Goal: Book appointment/travel/reservation

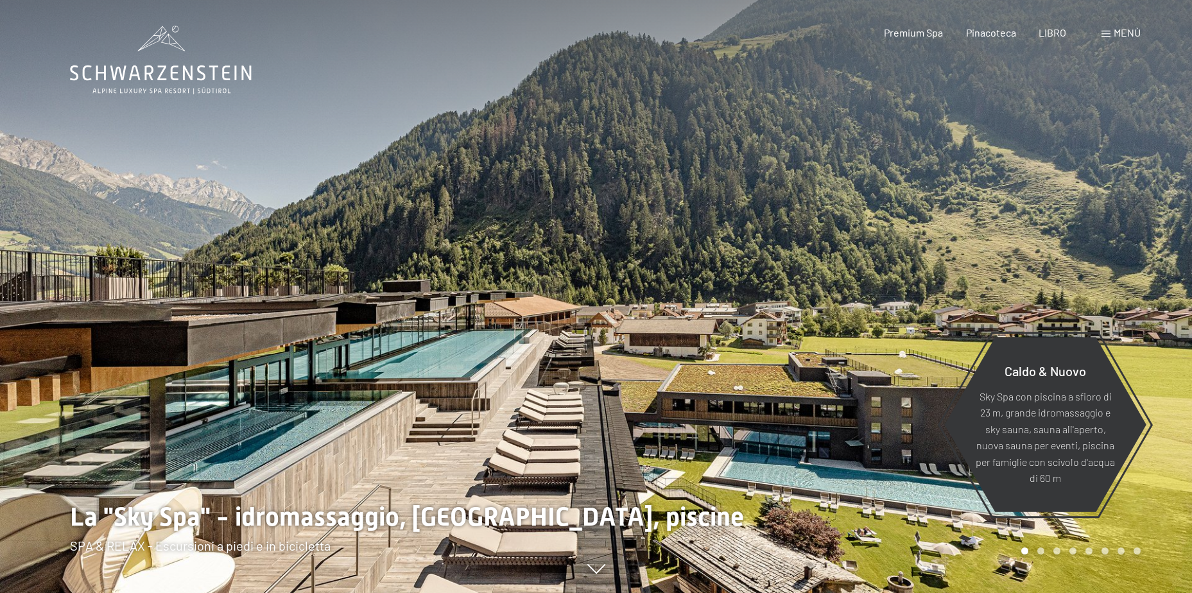
click at [1114, 31] on span "Menù" at bounding box center [1127, 32] width 27 height 12
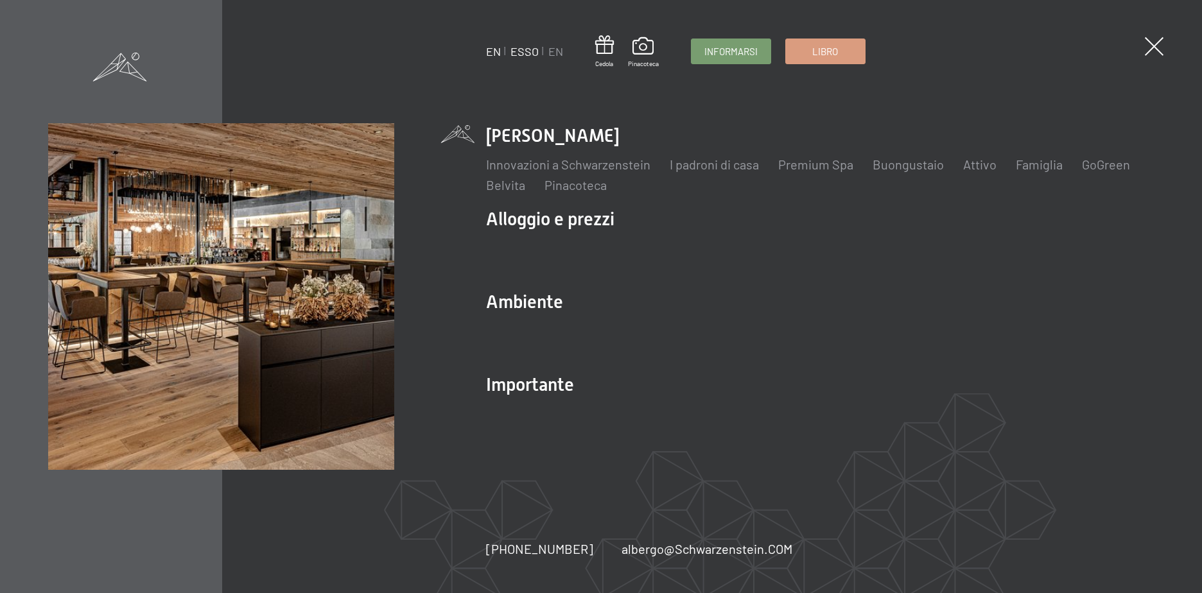
click at [533, 52] on link "ESSO" at bounding box center [525, 51] width 28 height 14
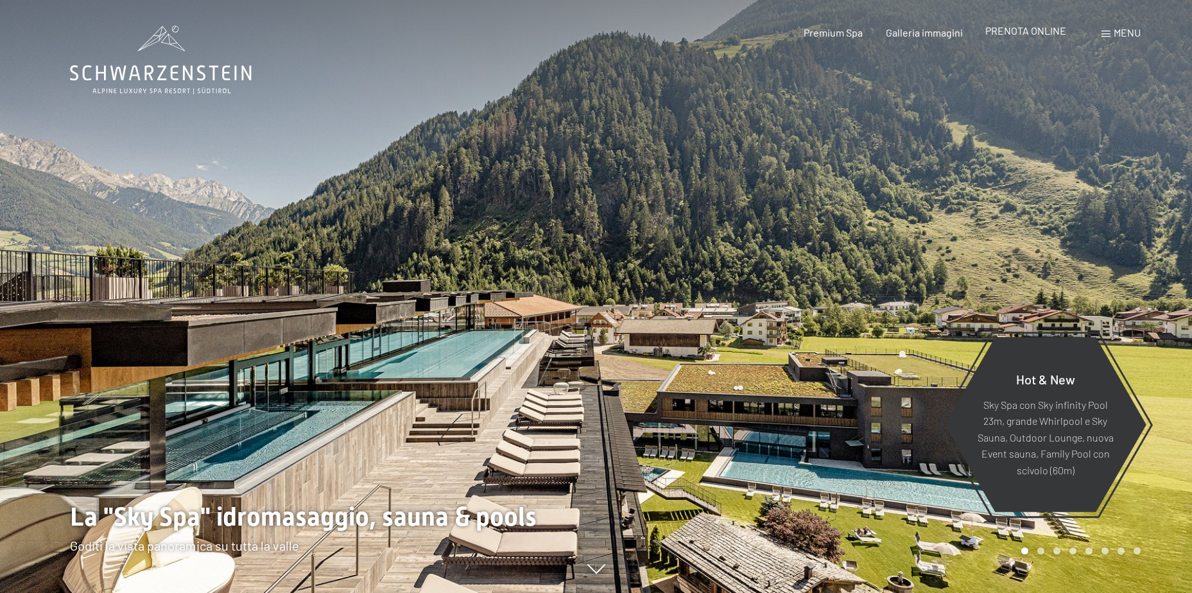
click at [1017, 35] on span "PRENOTA ONLINE" at bounding box center [1026, 30] width 81 height 12
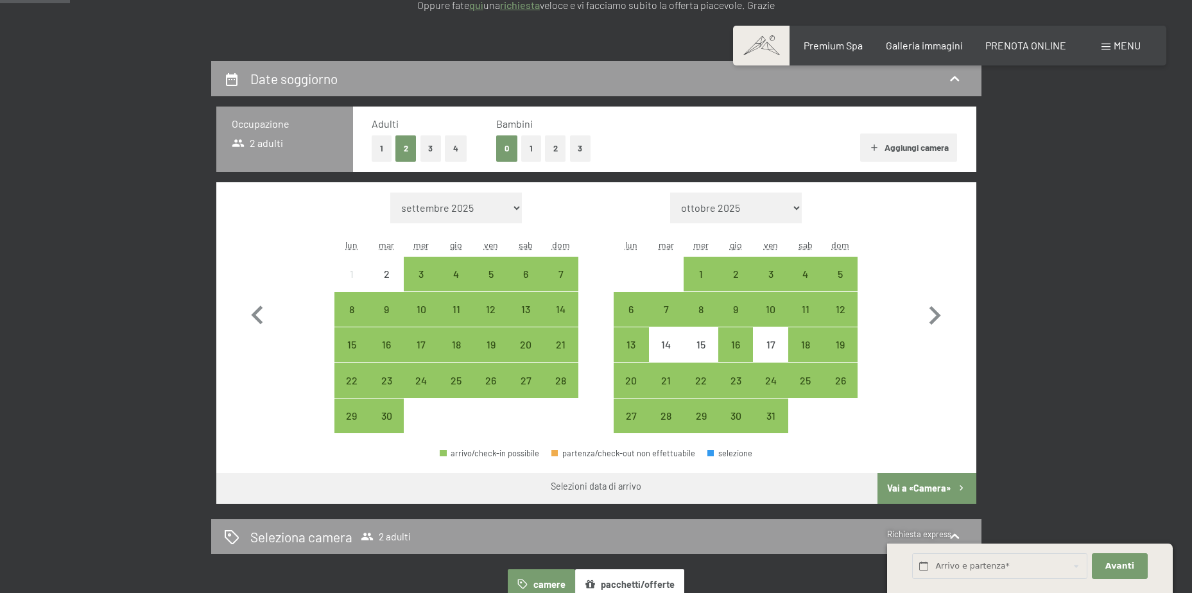
scroll to position [257, 0]
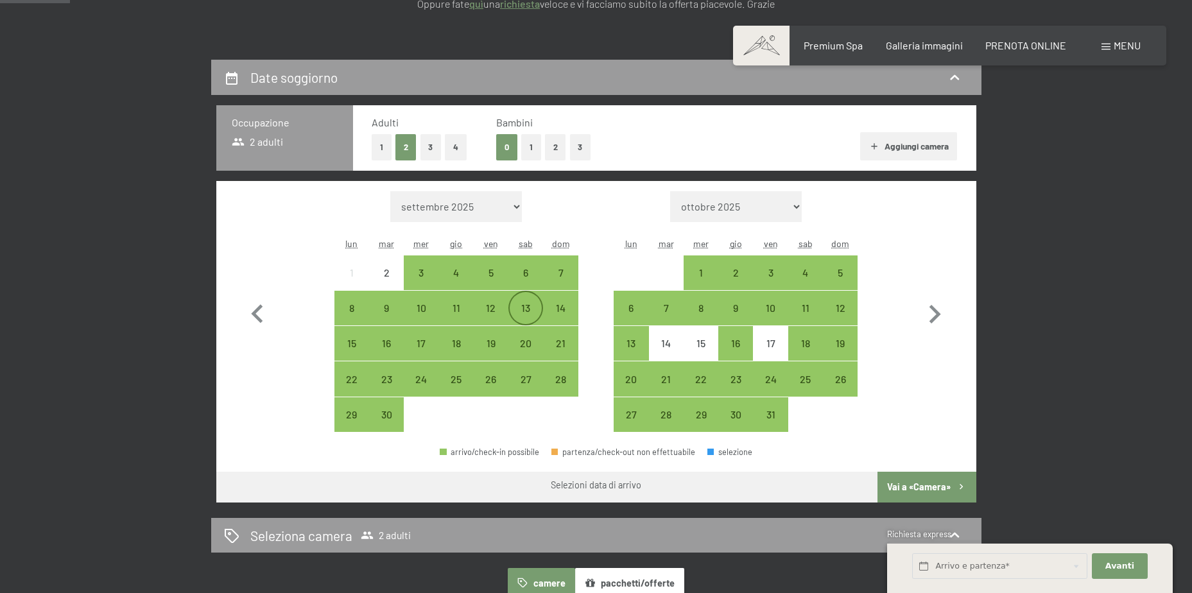
click at [532, 308] on div "13" at bounding box center [526, 319] width 32 height 32
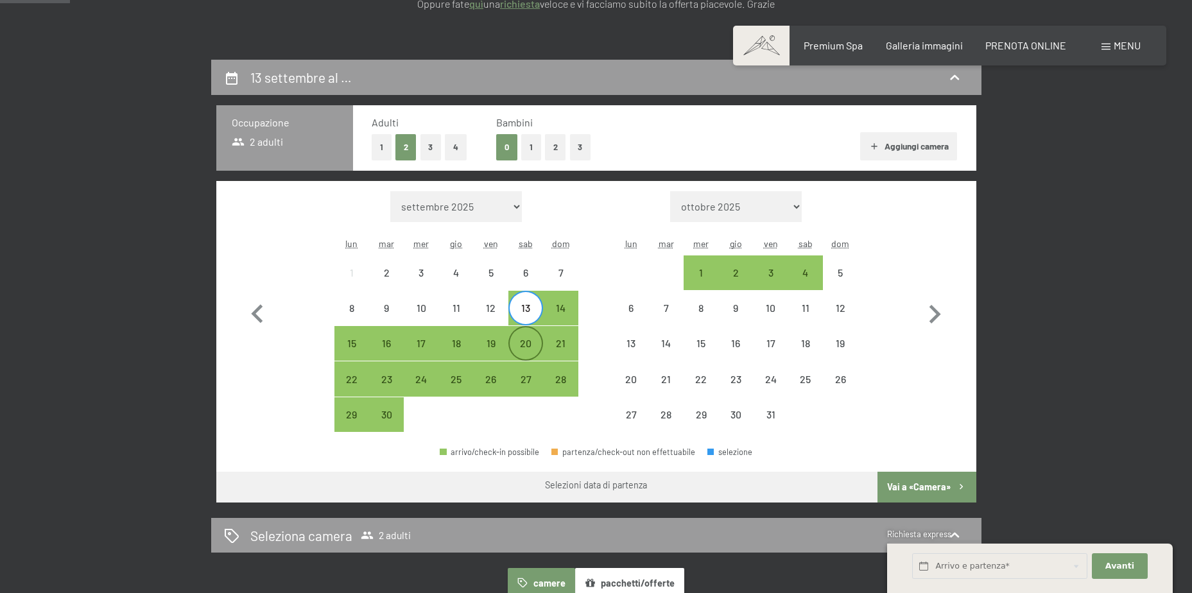
click at [531, 344] on div "20" at bounding box center [526, 354] width 32 height 32
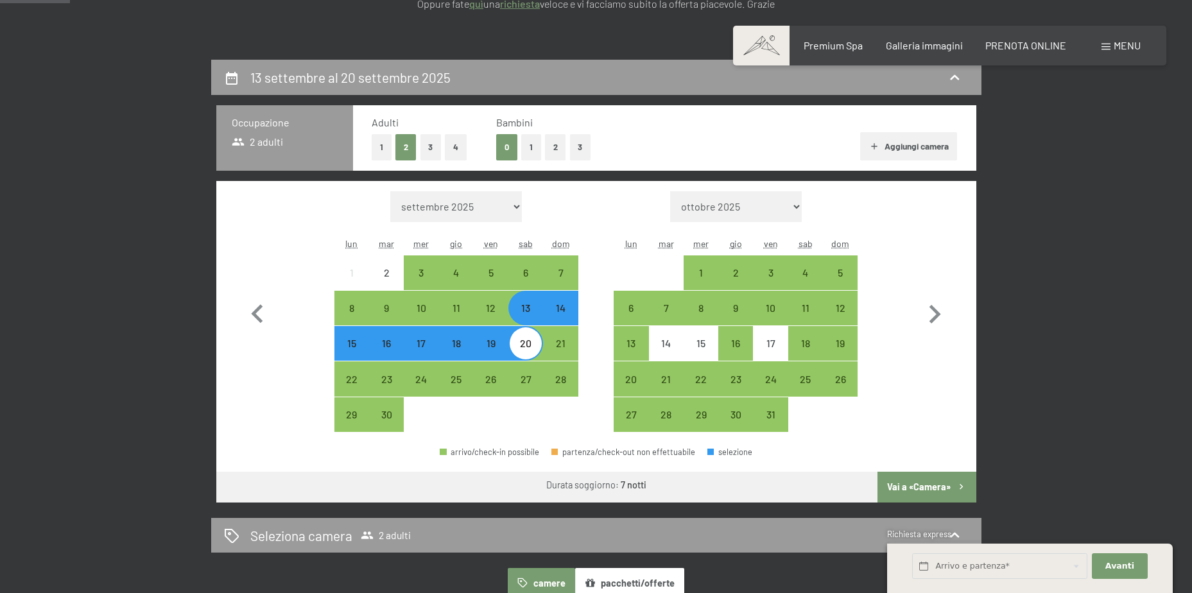
click at [938, 487] on button "Vai a «Camera»" at bounding box center [927, 487] width 98 height 31
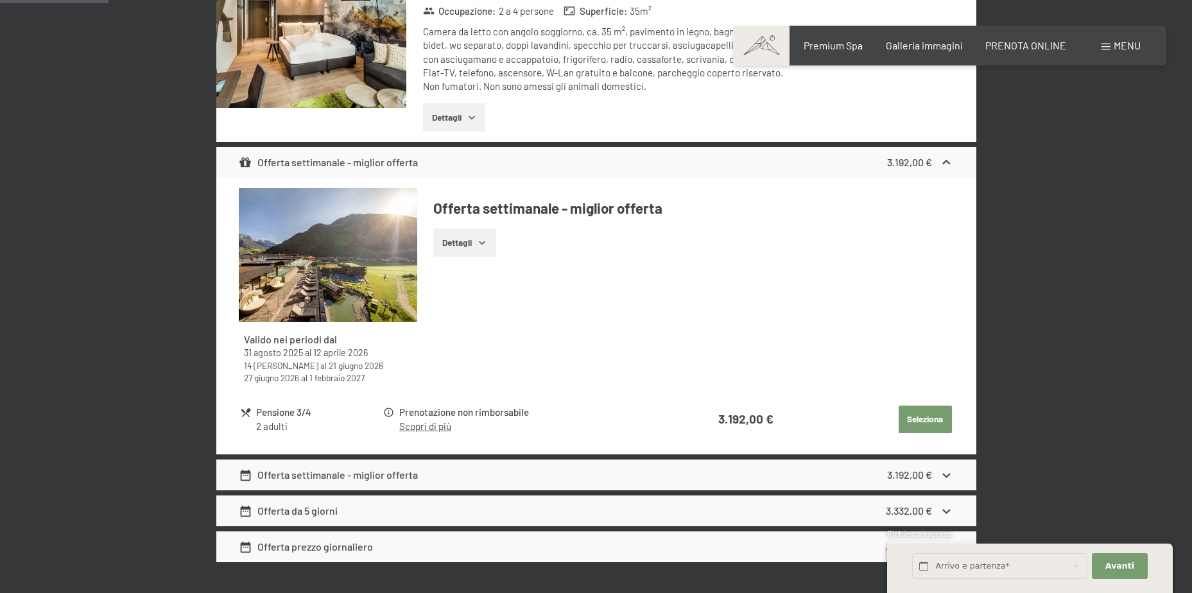
scroll to position [509, 0]
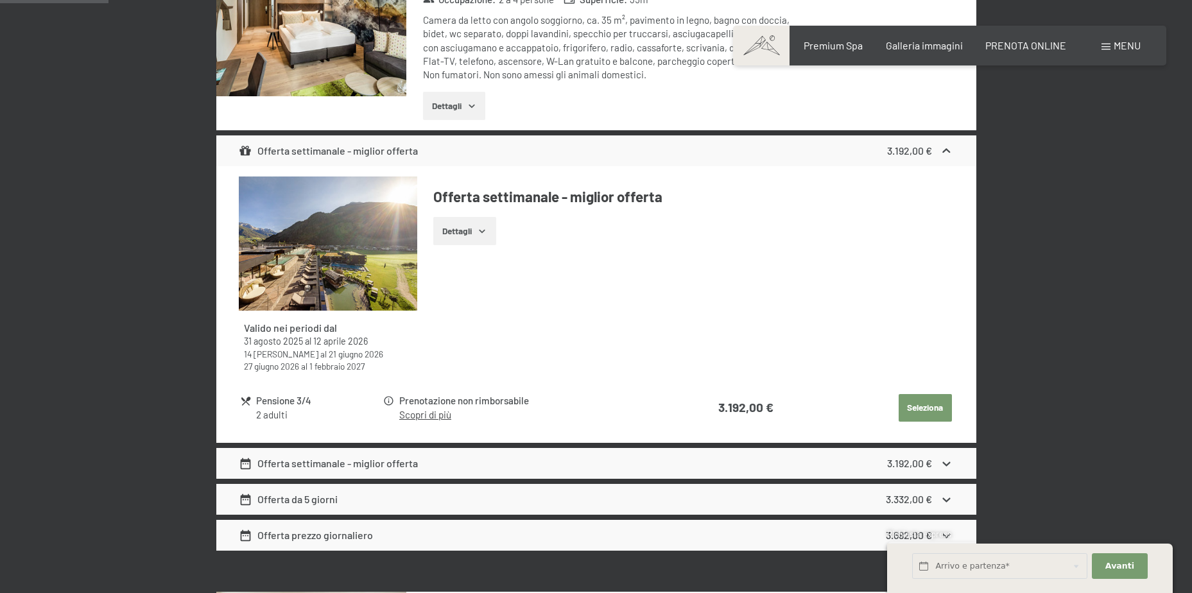
click at [945, 149] on icon at bounding box center [946, 150] width 13 height 13
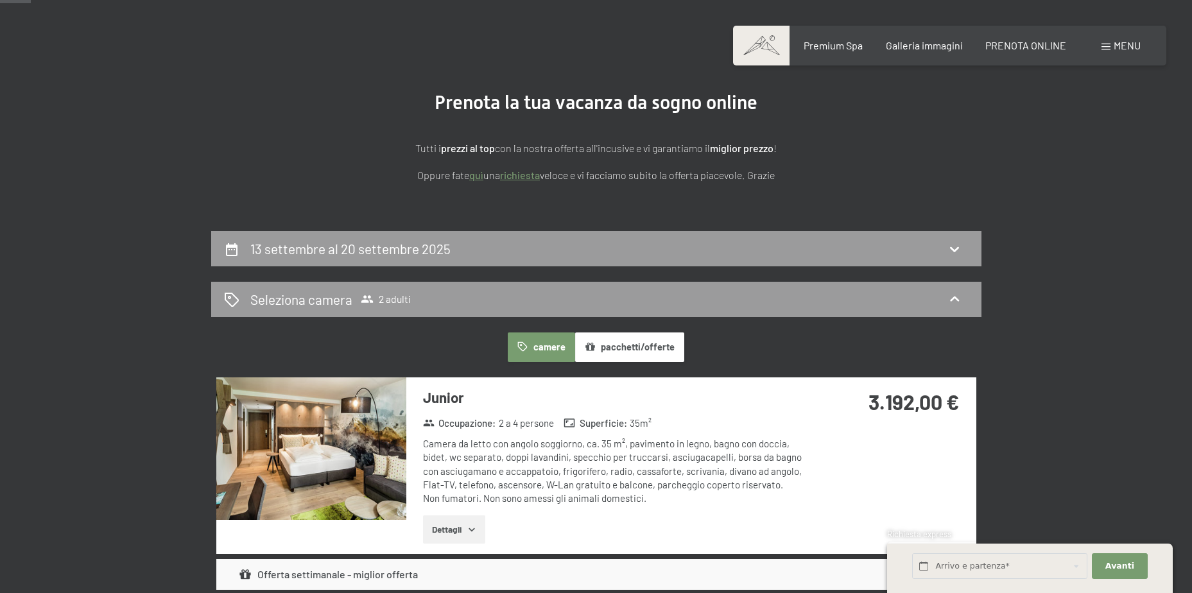
scroll to position [60, 0]
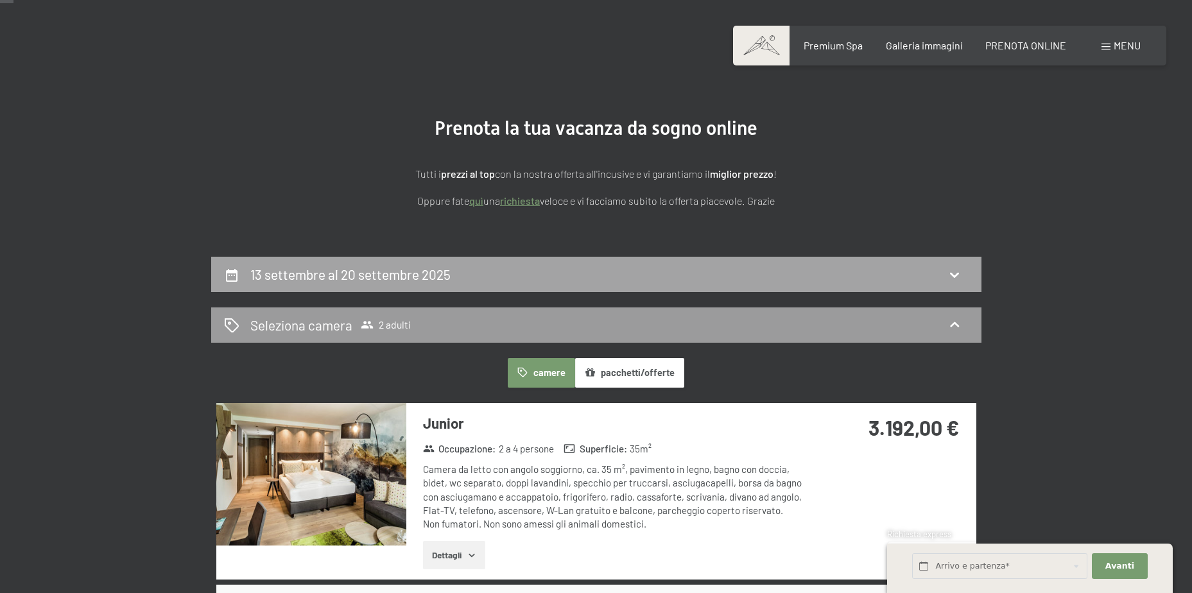
click at [955, 274] on icon at bounding box center [954, 274] width 15 height 15
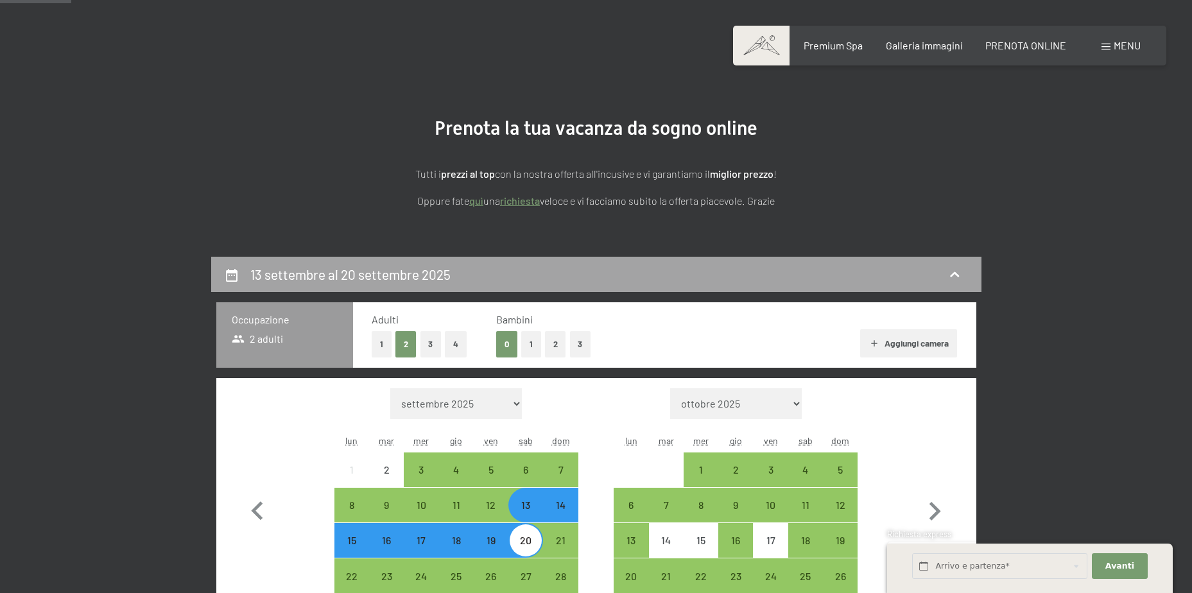
scroll to position [317, 0]
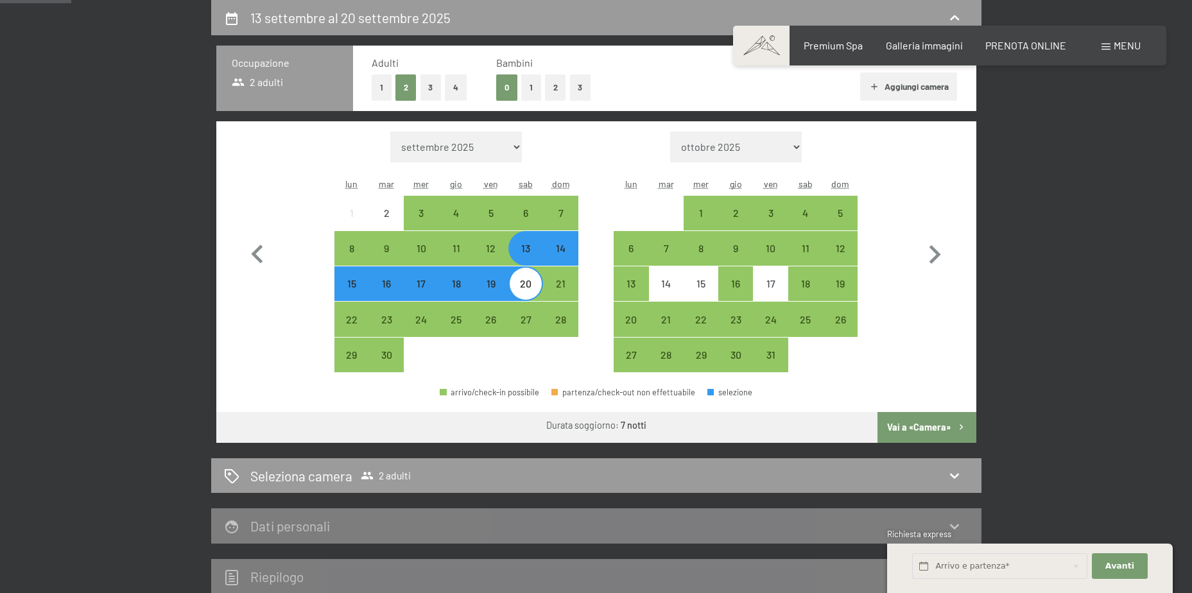
click at [560, 249] on div "14" at bounding box center [561, 259] width 32 height 32
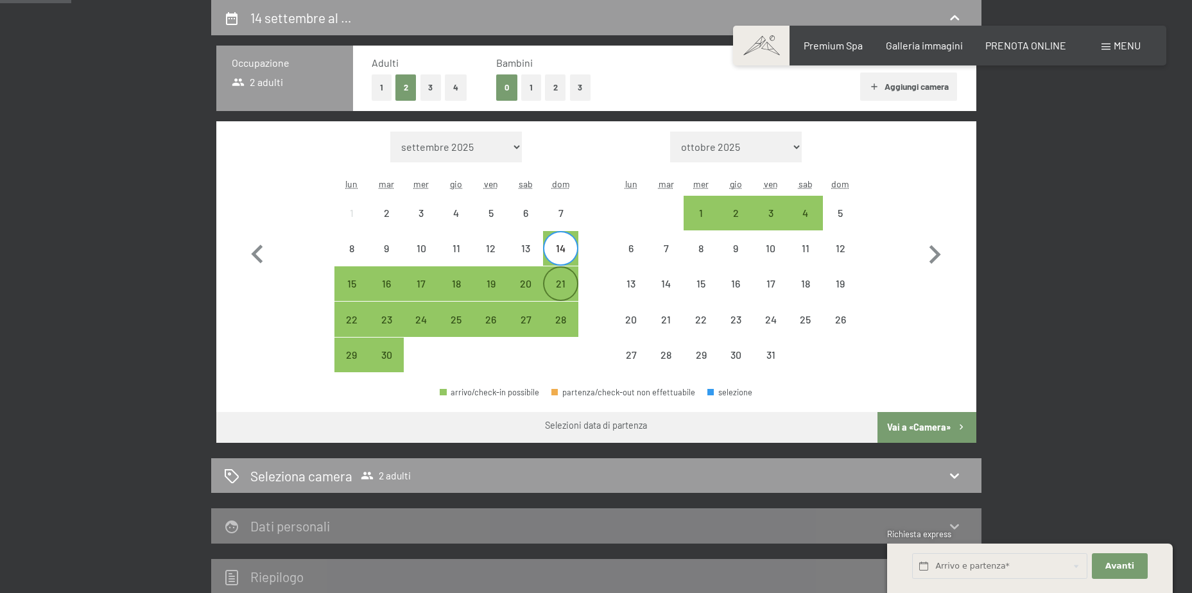
click at [561, 279] on div "21" at bounding box center [561, 295] width 32 height 32
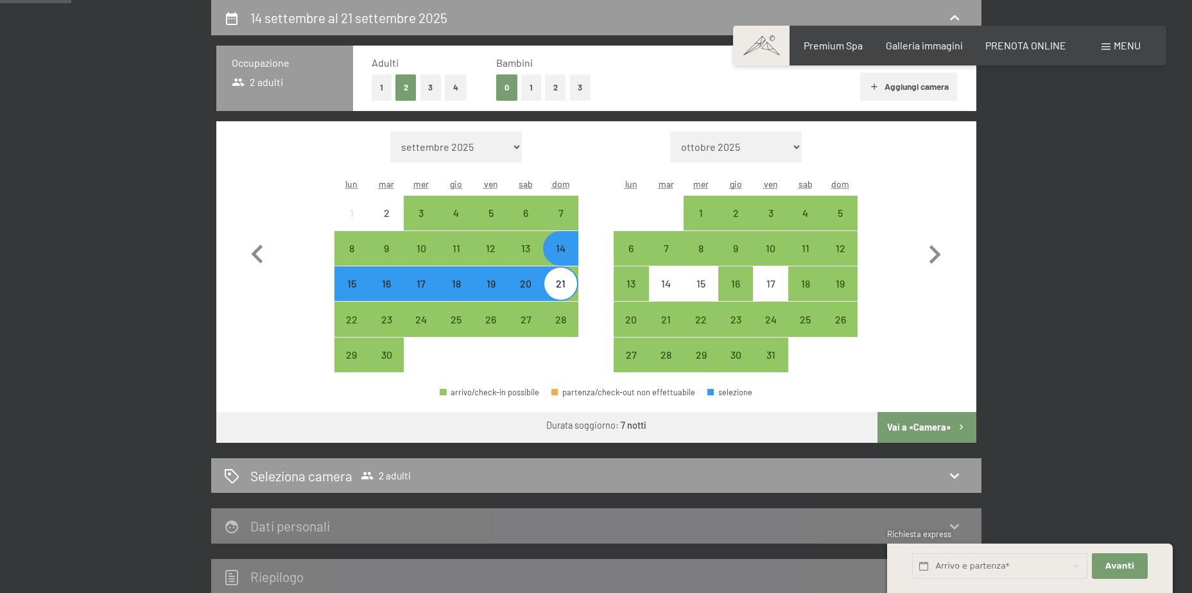
click at [931, 419] on button "Vai a «Camera»" at bounding box center [927, 427] width 98 height 31
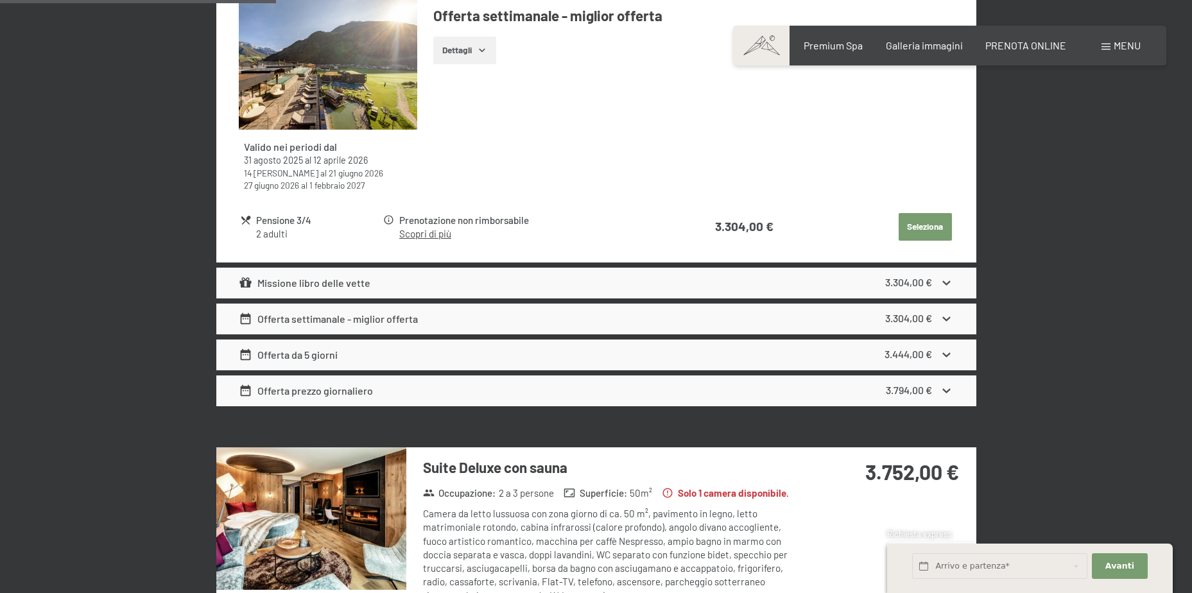
scroll to position [1408, 0]
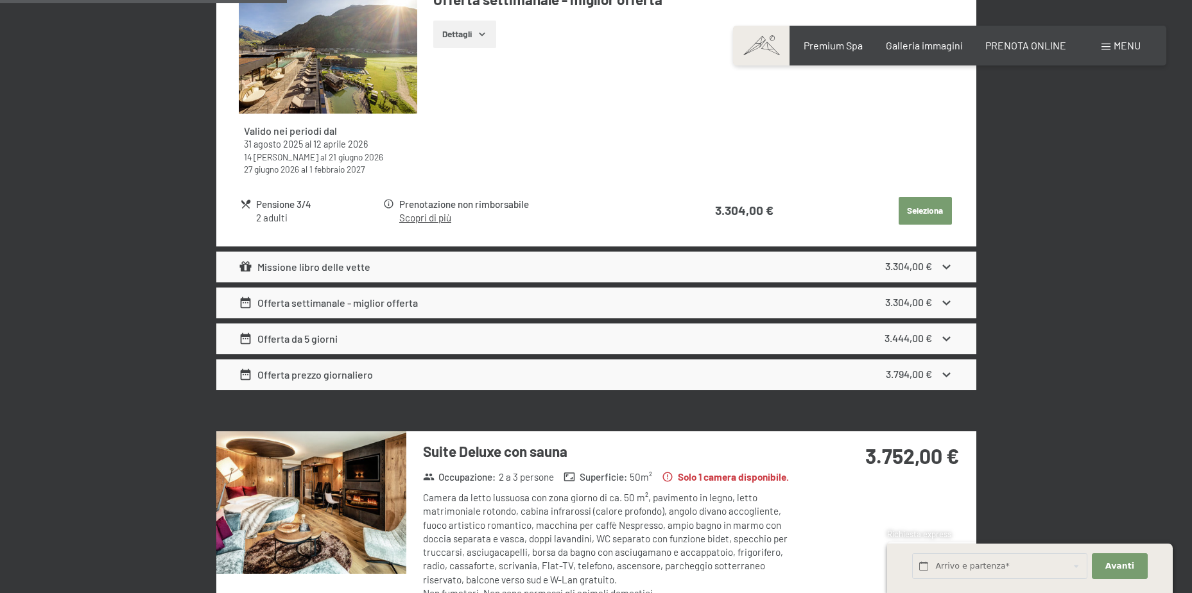
click at [947, 338] on icon at bounding box center [946, 338] width 13 height 13
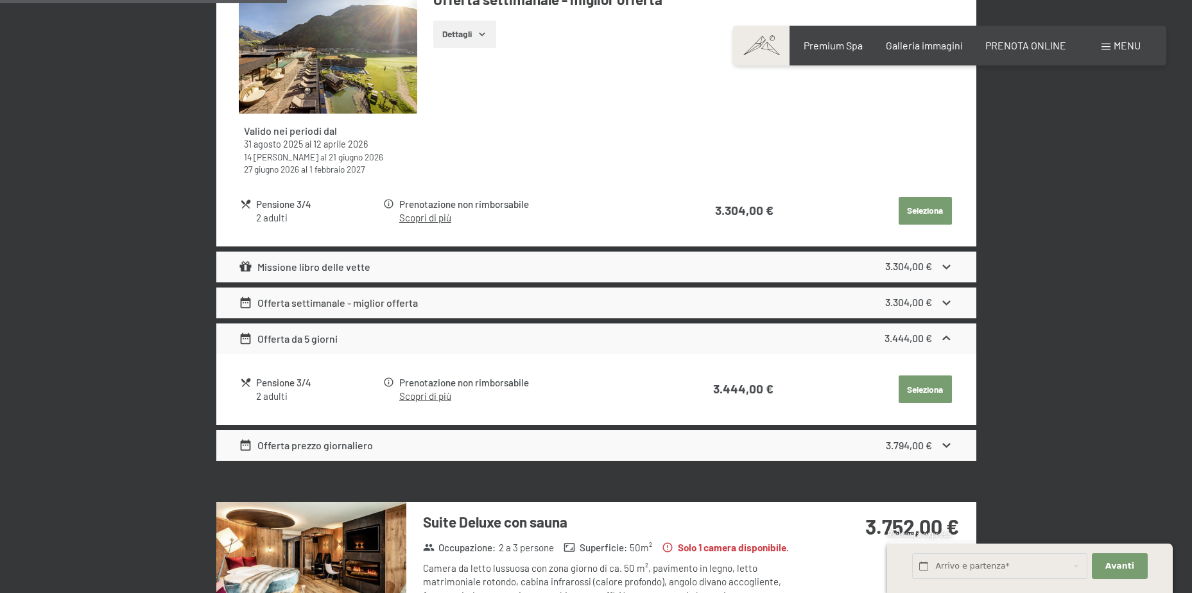
click at [947, 338] on icon at bounding box center [947, 338] width 8 height 4
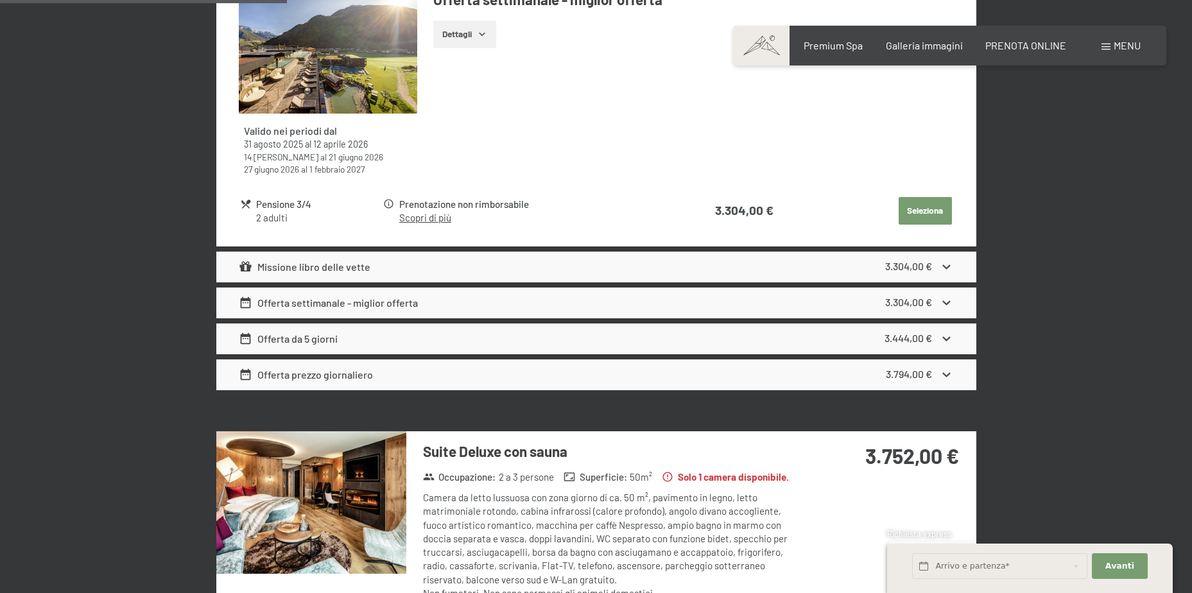
click at [943, 268] on icon at bounding box center [946, 266] width 13 height 13
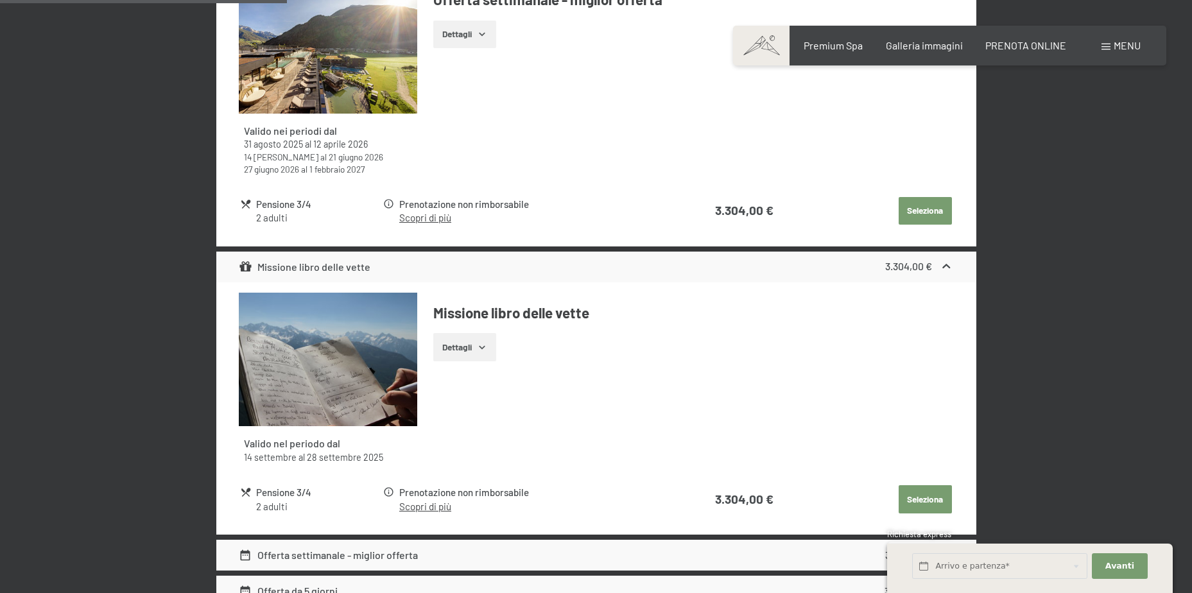
click at [943, 268] on icon at bounding box center [947, 266] width 8 height 4
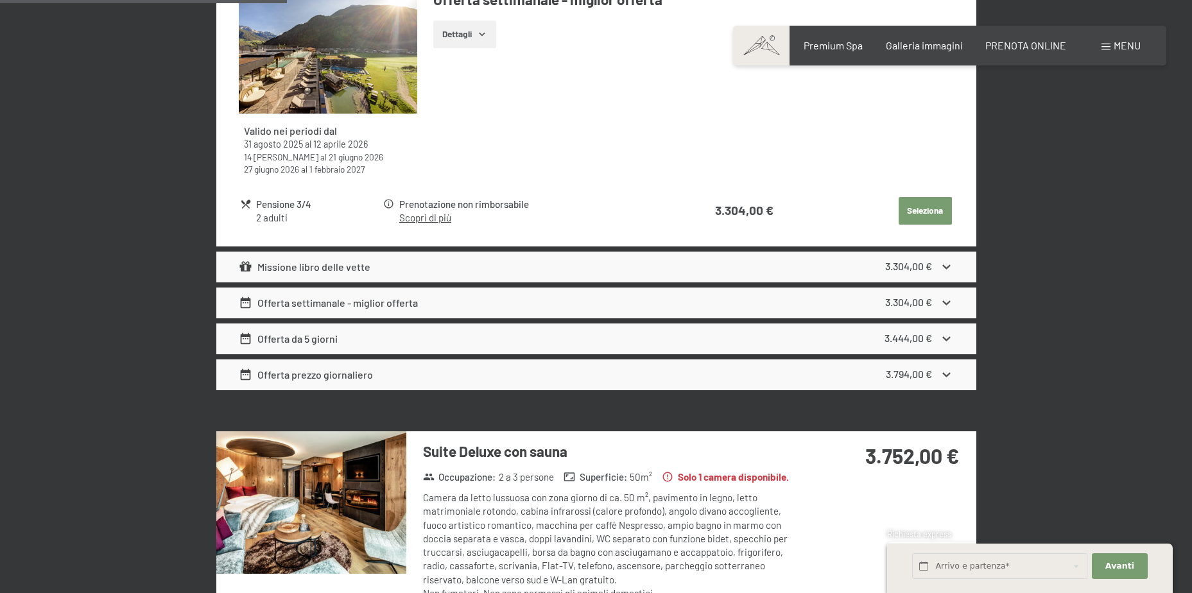
click at [951, 301] on icon at bounding box center [946, 302] width 13 height 13
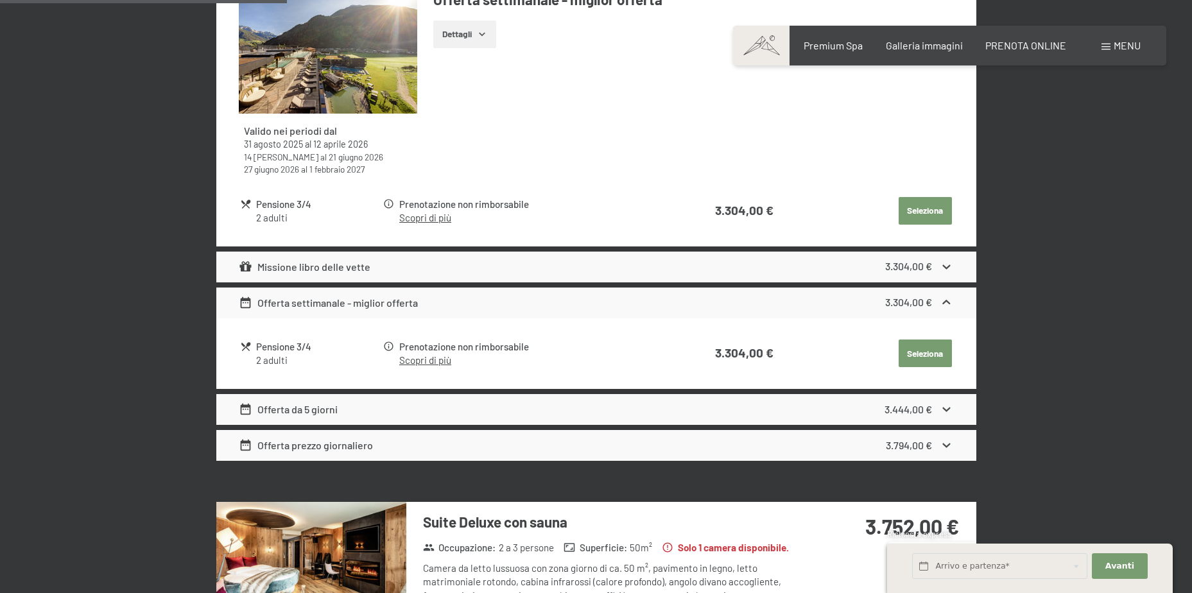
click at [951, 301] on icon at bounding box center [946, 302] width 13 height 13
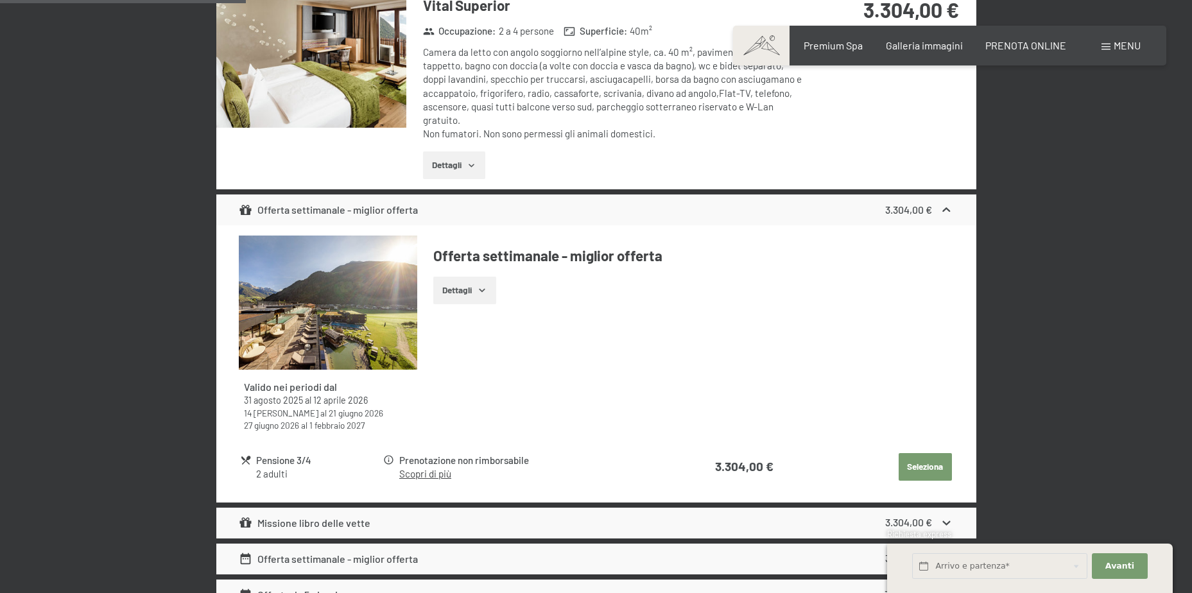
scroll to position [1151, 0]
click at [943, 213] on icon at bounding box center [946, 210] width 13 height 13
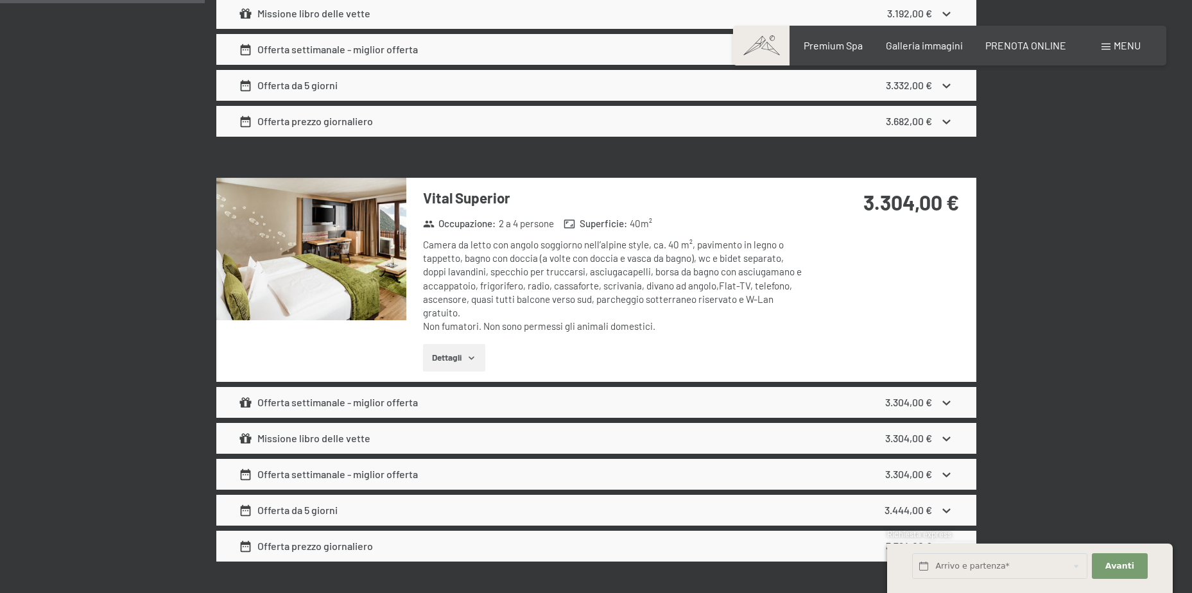
scroll to position [959, 0]
click at [467, 357] on button "Dettagli" at bounding box center [454, 359] width 62 height 28
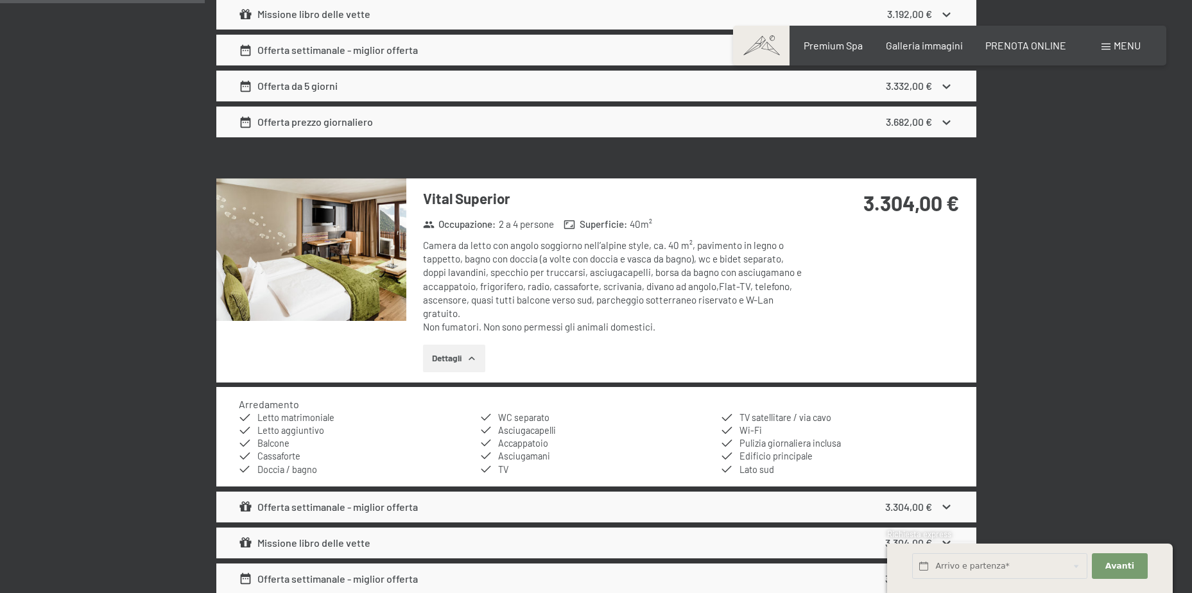
click at [467, 357] on button "Dettagli" at bounding box center [454, 359] width 62 height 28
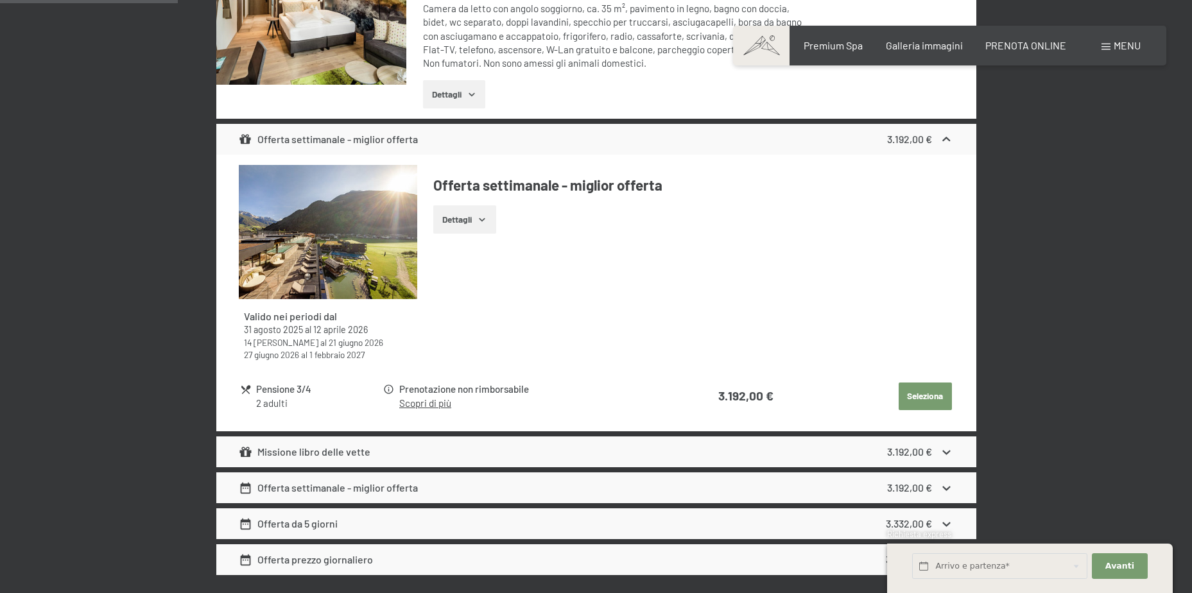
scroll to position [317, 0]
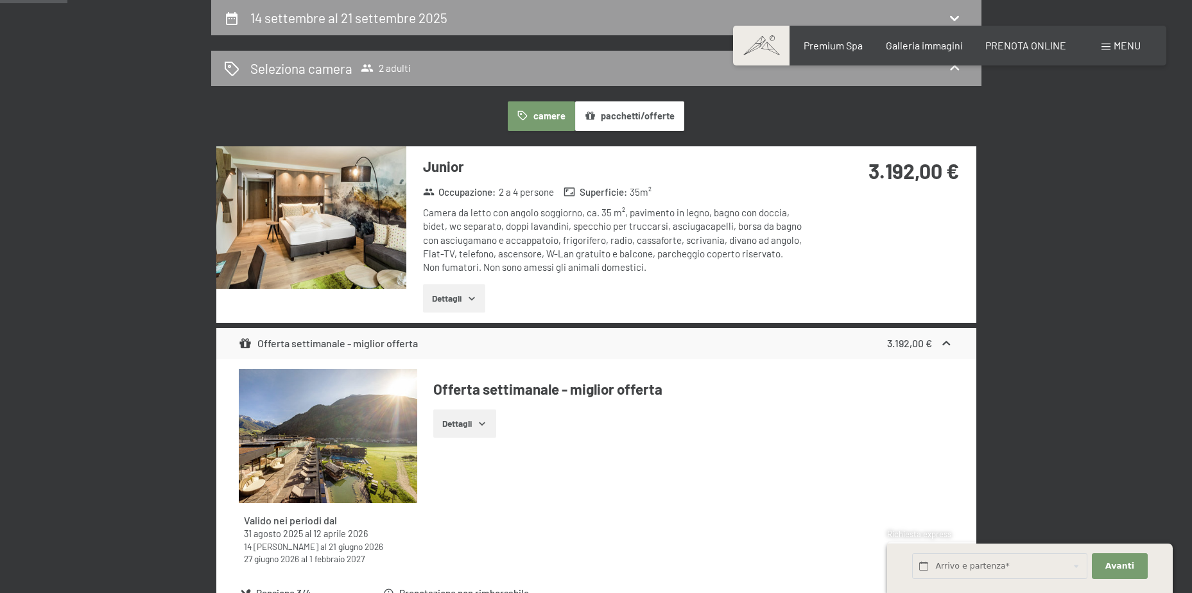
click at [293, 208] on img at bounding box center [311, 217] width 190 height 143
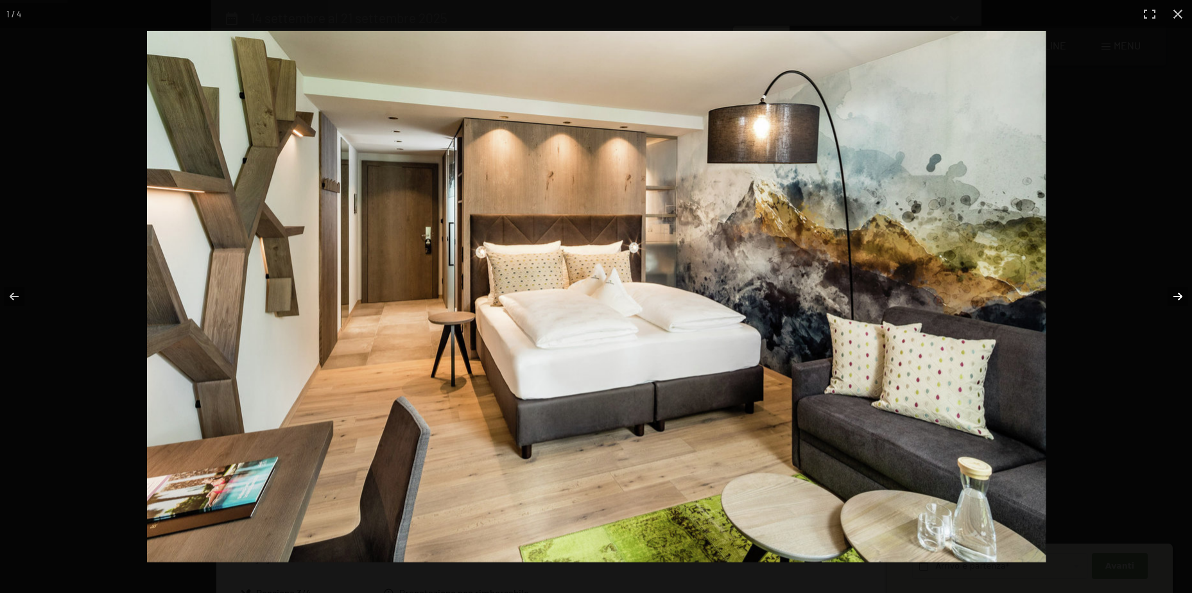
click at [1172, 295] on button "button" at bounding box center [1170, 297] width 45 height 64
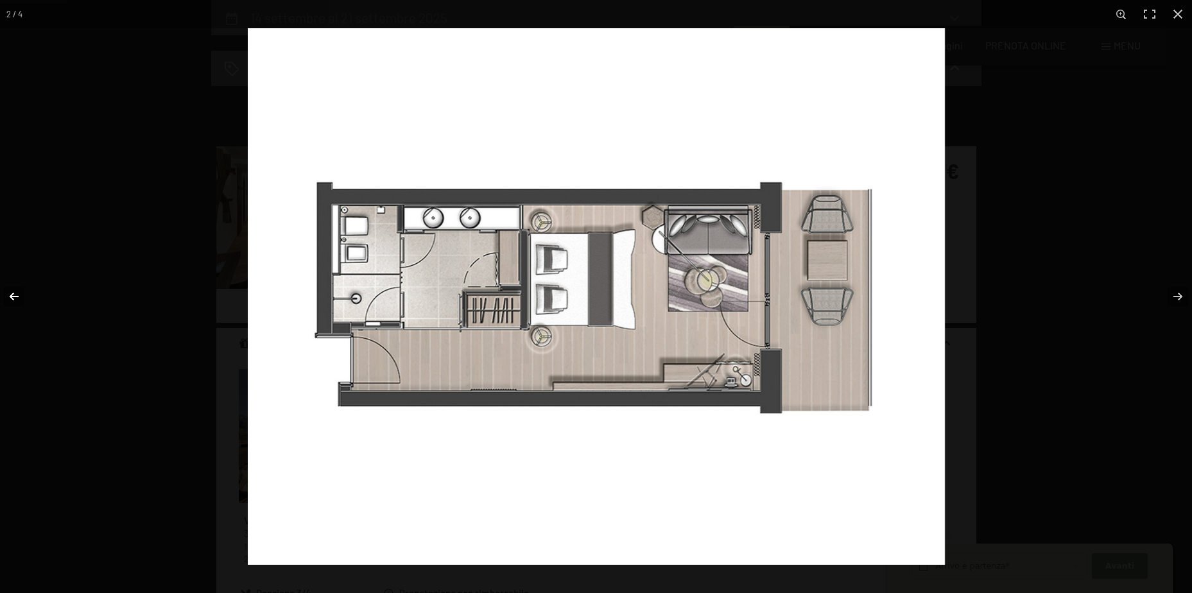
click at [7, 295] on button "button" at bounding box center [22, 297] width 45 height 64
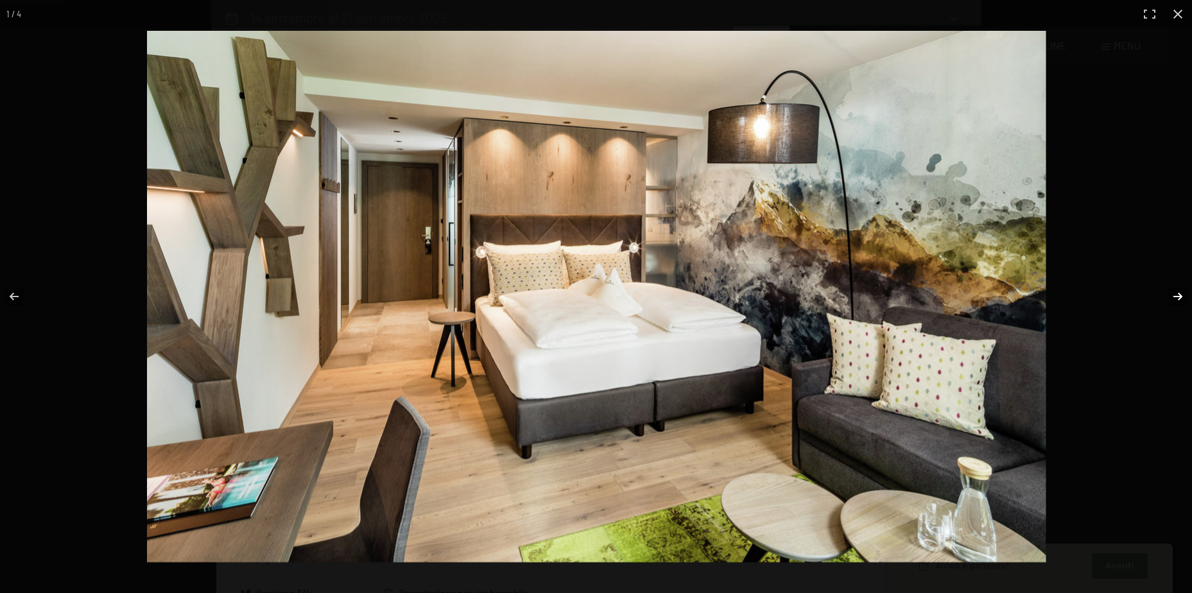
click at [1174, 300] on button "button" at bounding box center [1170, 297] width 45 height 64
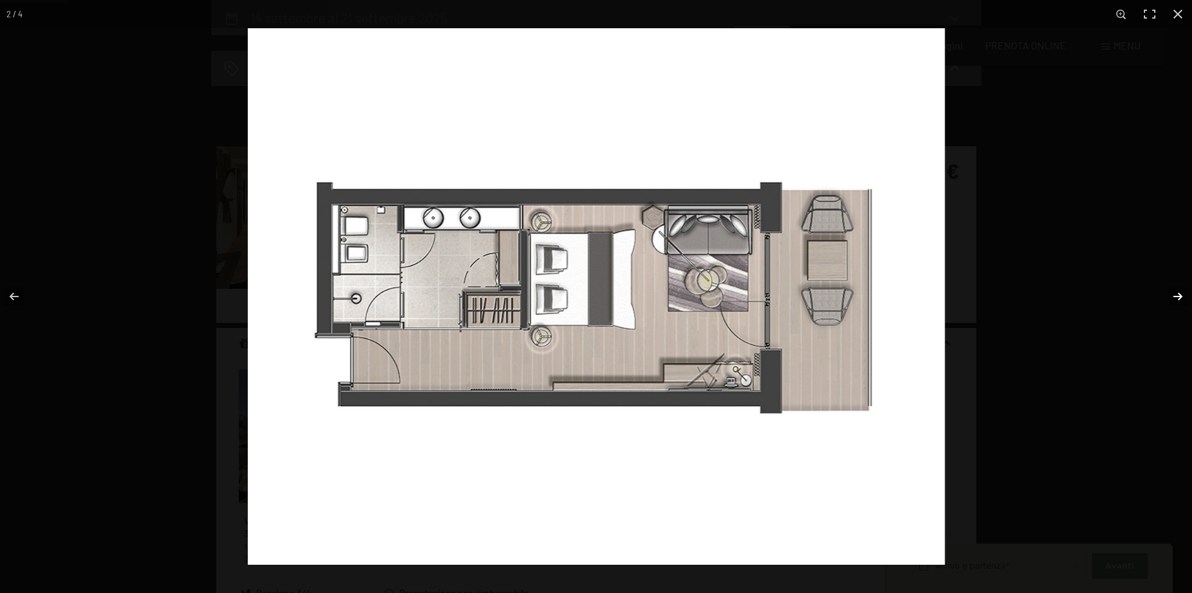
click at [1174, 300] on button "button" at bounding box center [1170, 297] width 45 height 64
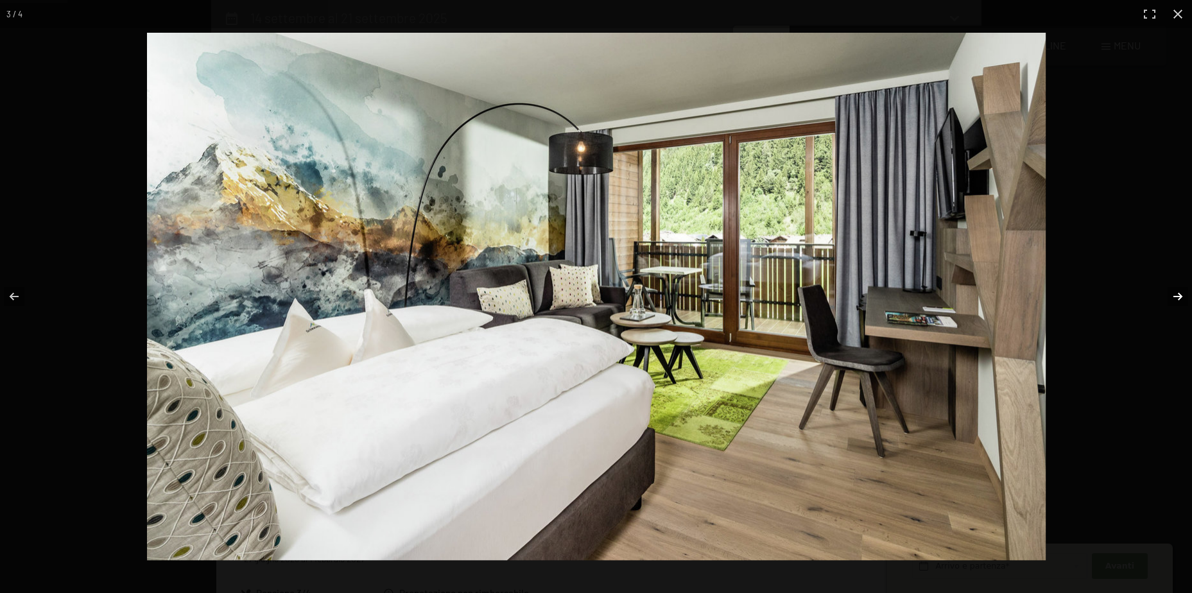
click at [1174, 300] on button "button" at bounding box center [1170, 297] width 45 height 64
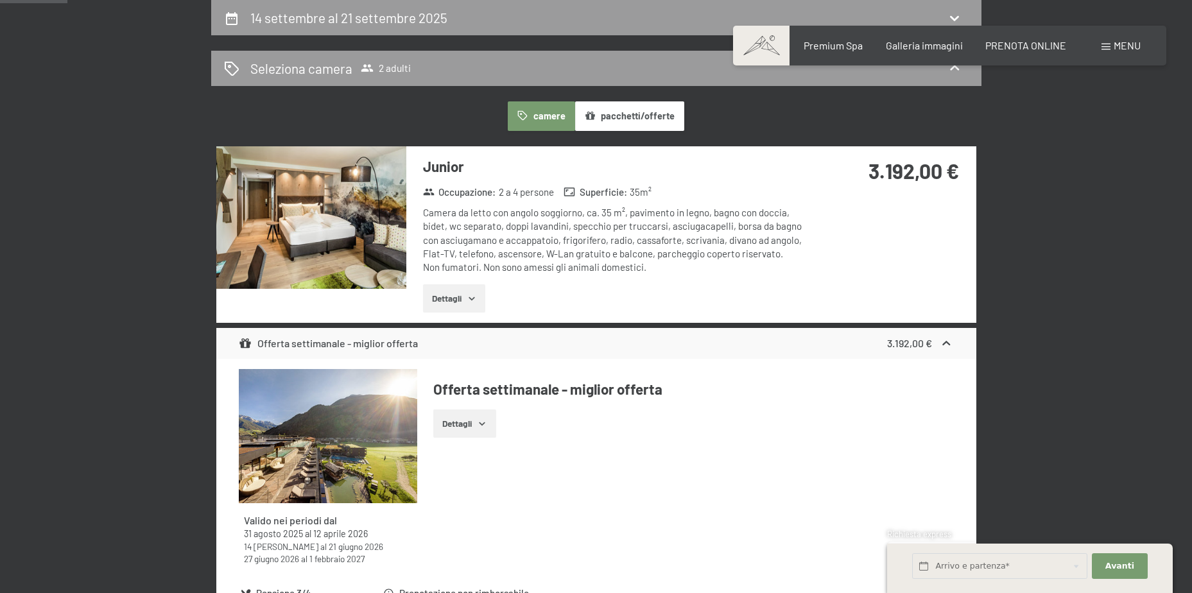
click at [0, 0] on button "button" at bounding box center [0, 0] width 0 height 0
click at [482, 290] on button "Dettagli" at bounding box center [454, 298] width 62 height 28
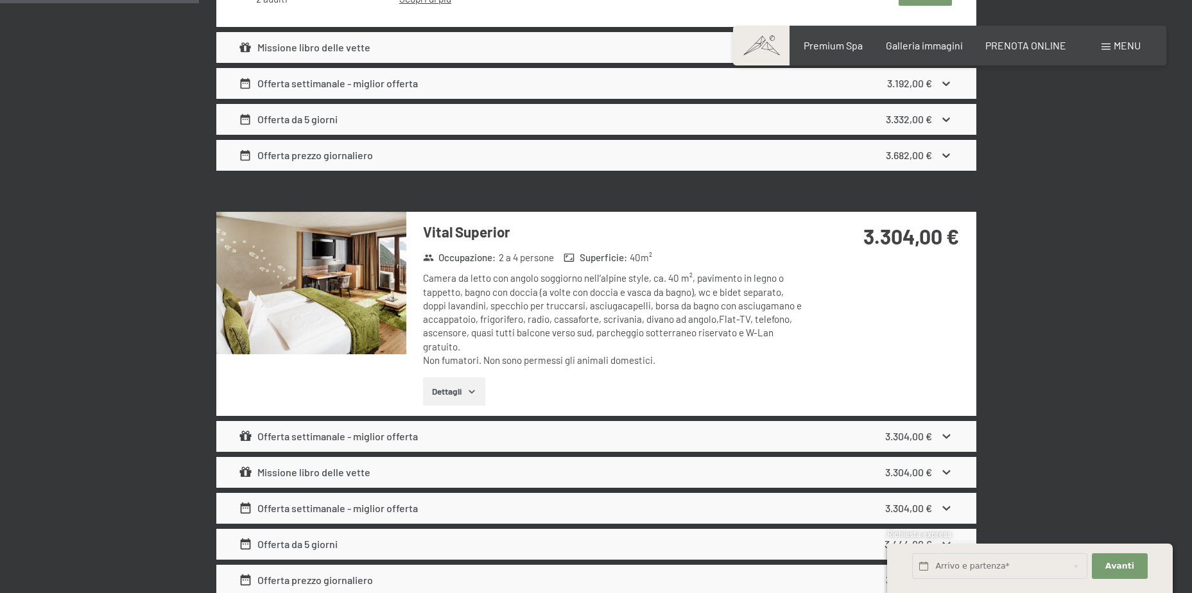
scroll to position [1087, 0]
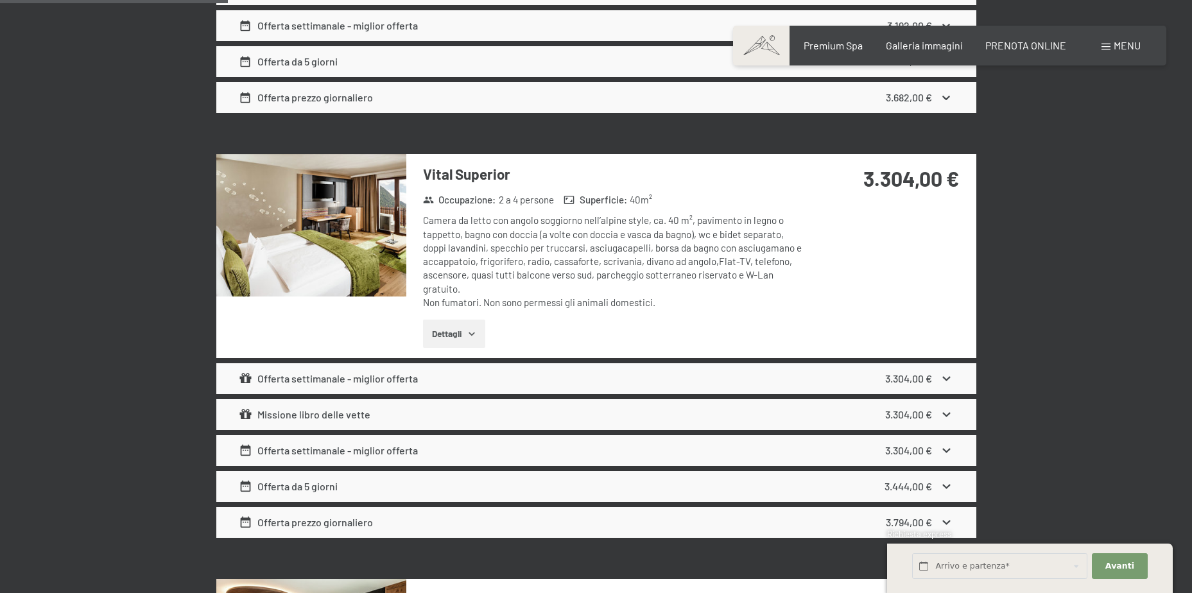
click at [461, 338] on button "Dettagli" at bounding box center [454, 334] width 62 height 28
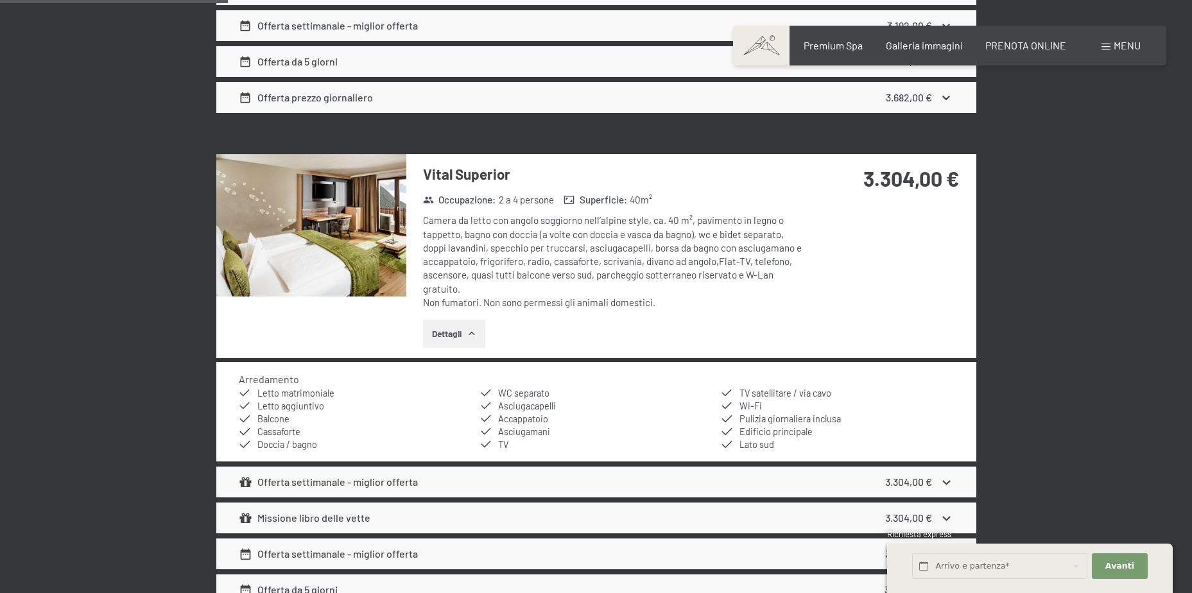
click at [462, 329] on button "Dettagli" at bounding box center [454, 334] width 62 height 28
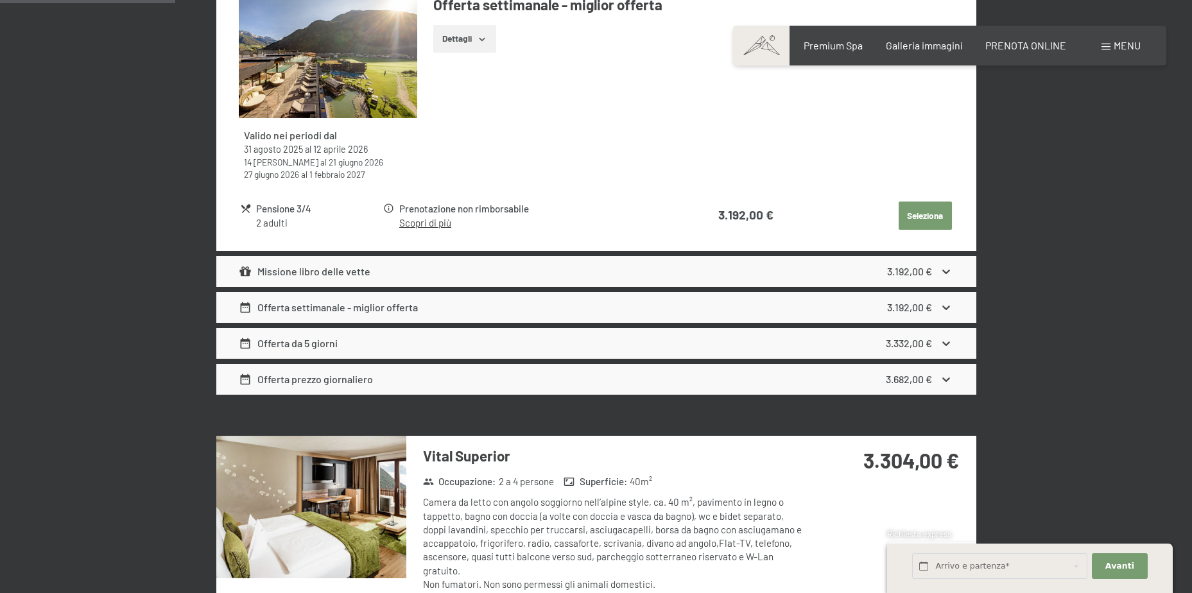
scroll to position [771, 0]
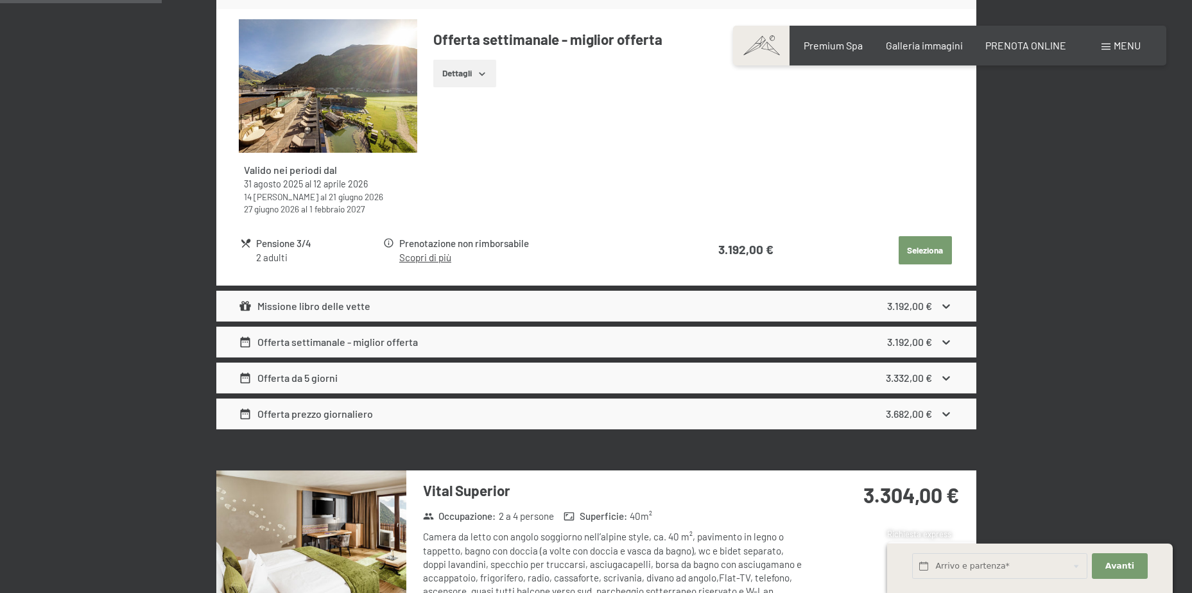
click at [330, 103] on img at bounding box center [328, 86] width 179 height 134
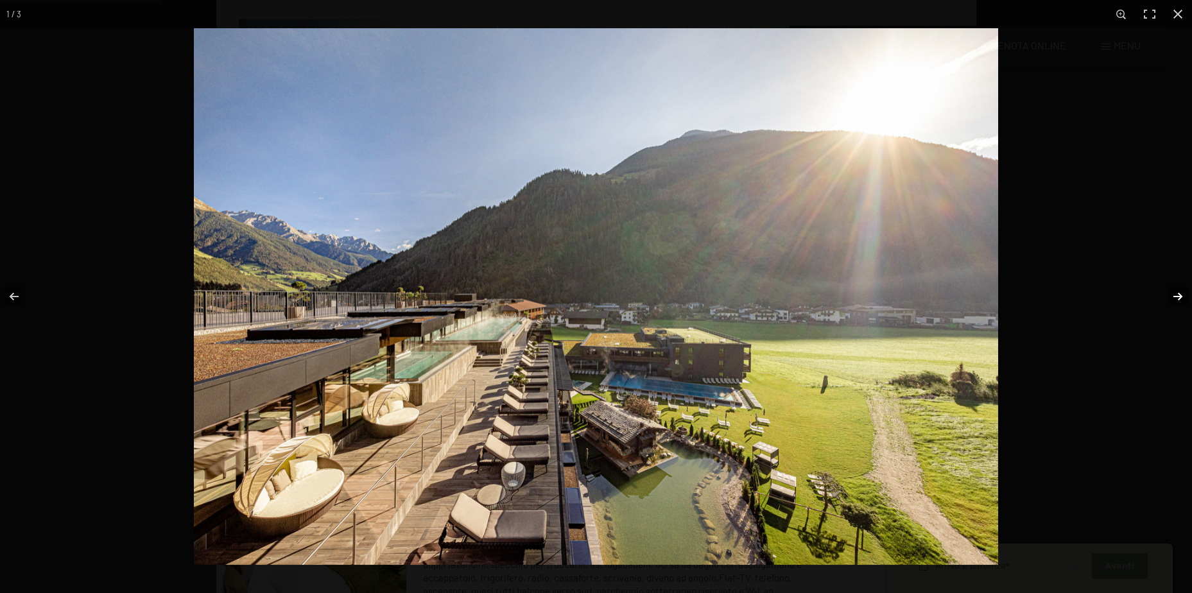
click at [1176, 291] on button "button" at bounding box center [1170, 297] width 45 height 64
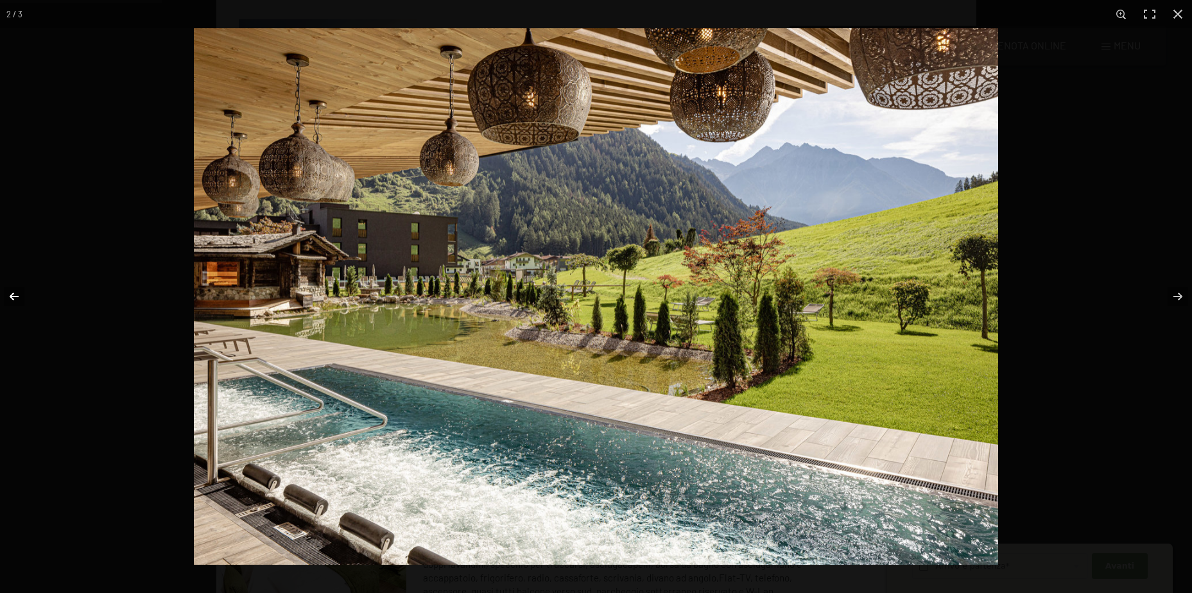
click at [10, 292] on button "button" at bounding box center [22, 297] width 45 height 64
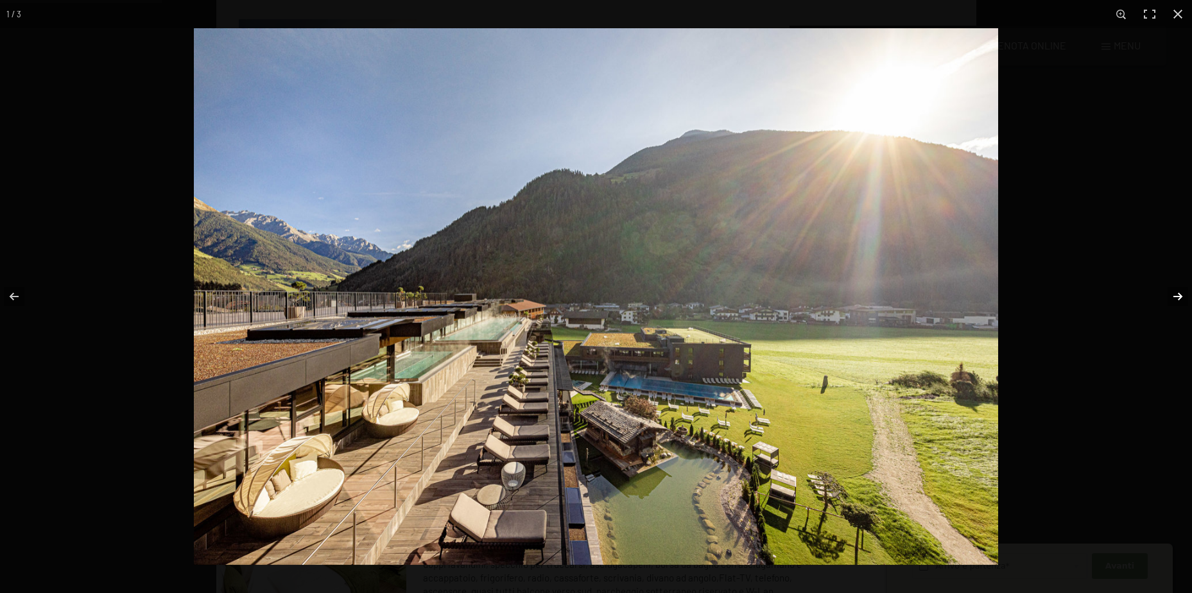
click at [1182, 298] on button "button" at bounding box center [1170, 297] width 45 height 64
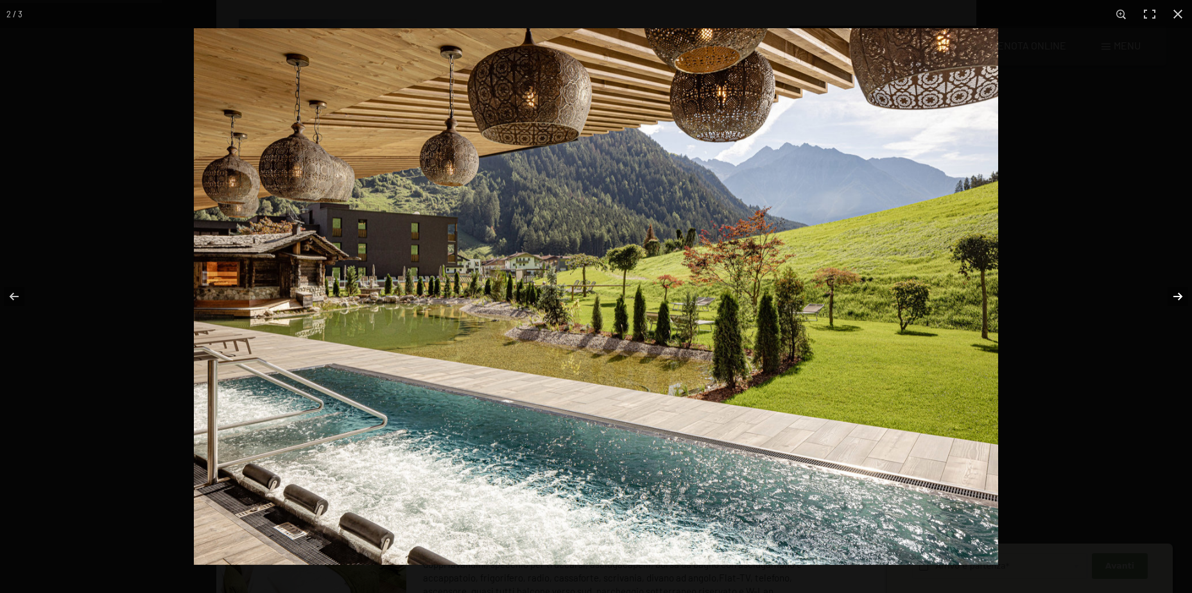
click at [1179, 298] on button "button" at bounding box center [1170, 297] width 45 height 64
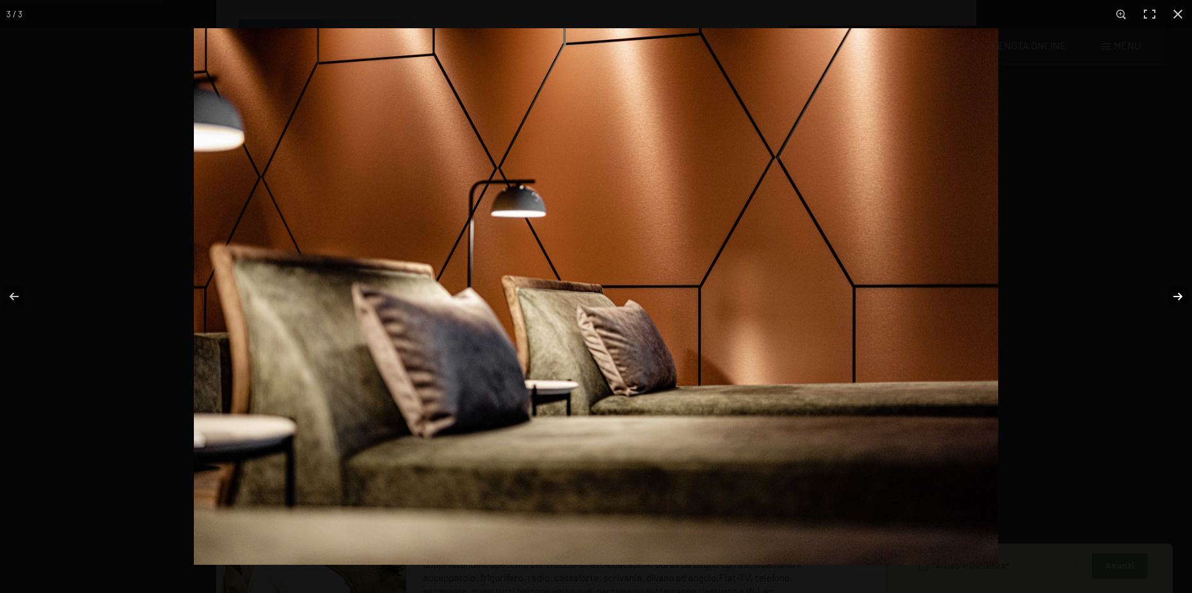
click at [1179, 298] on button "button" at bounding box center [1170, 297] width 45 height 64
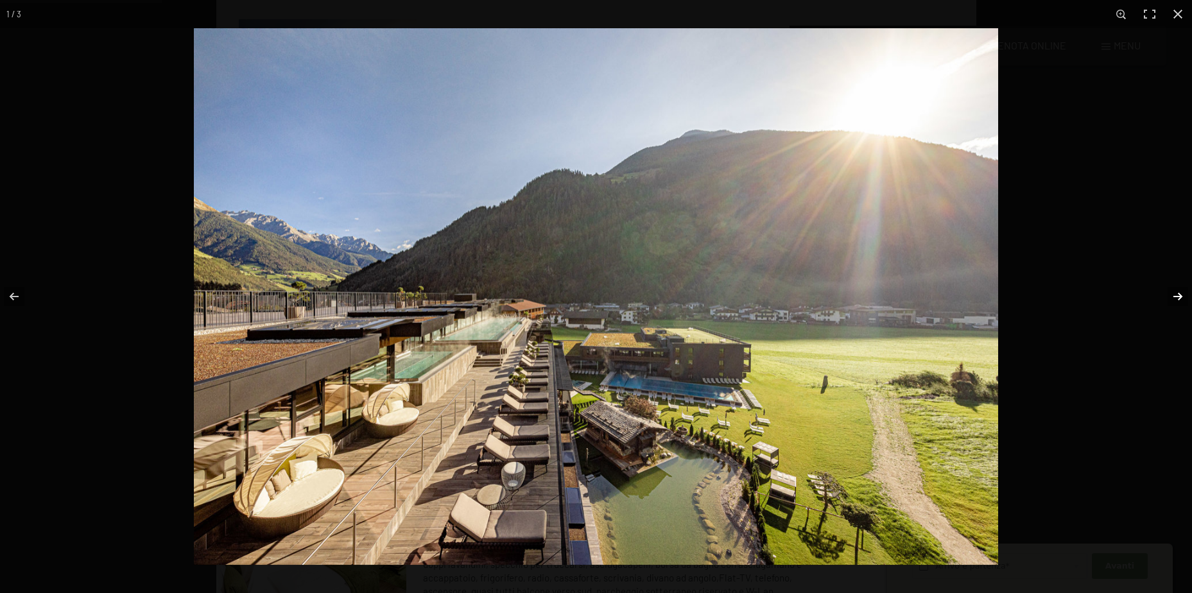
click at [1179, 298] on button "button" at bounding box center [1170, 297] width 45 height 64
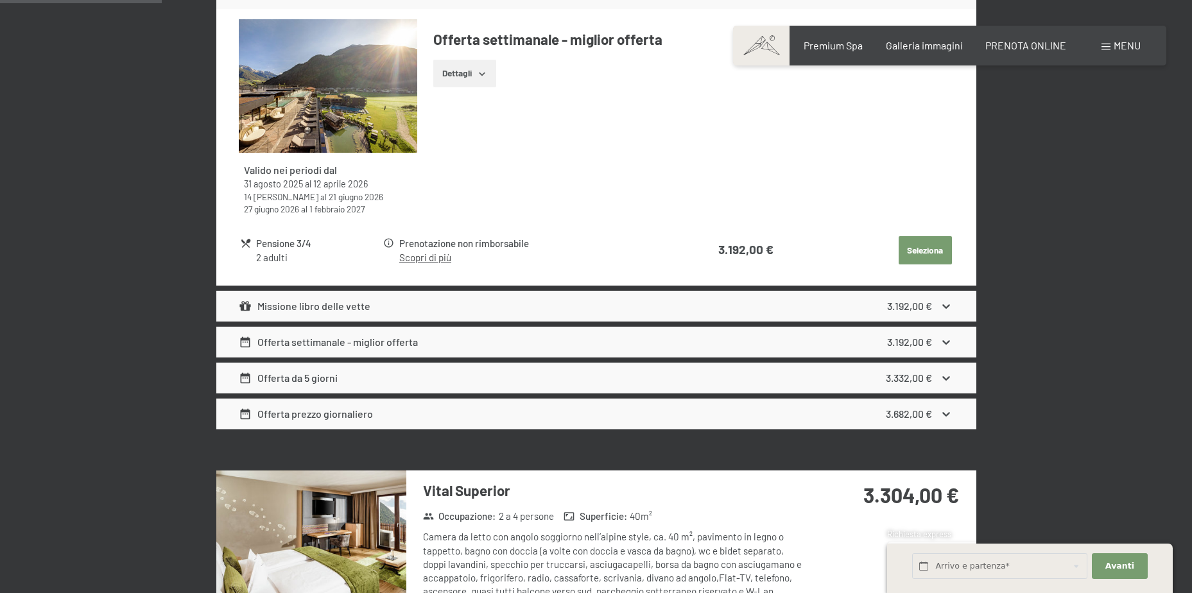
click at [0, 0] on button "button" at bounding box center [0, 0] width 0 height 0
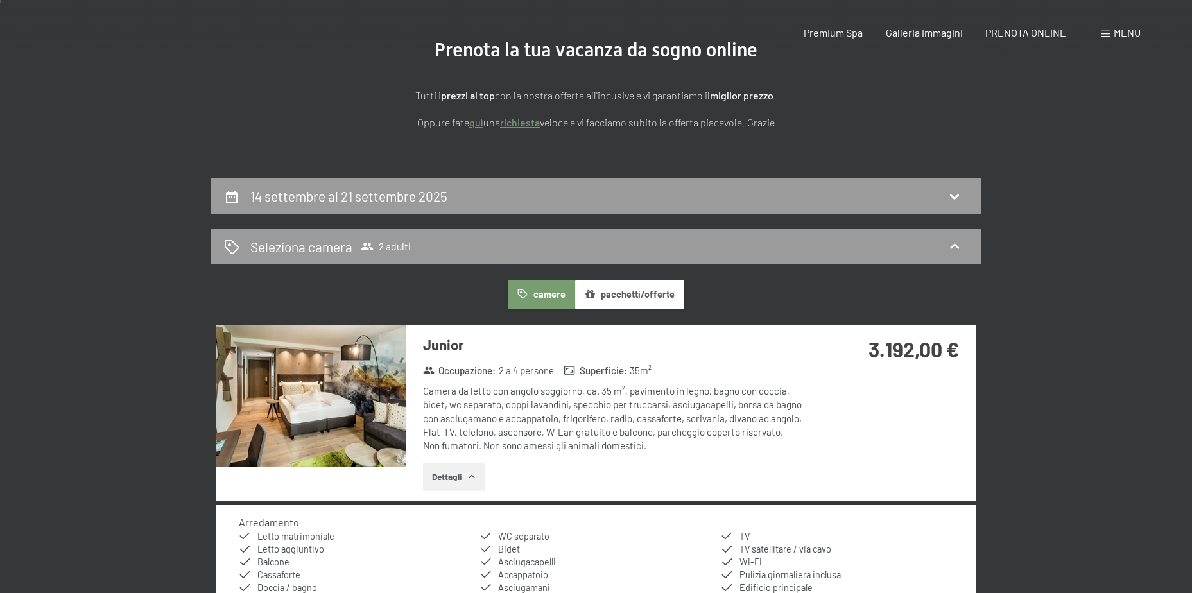
scroll to position [0, 0]
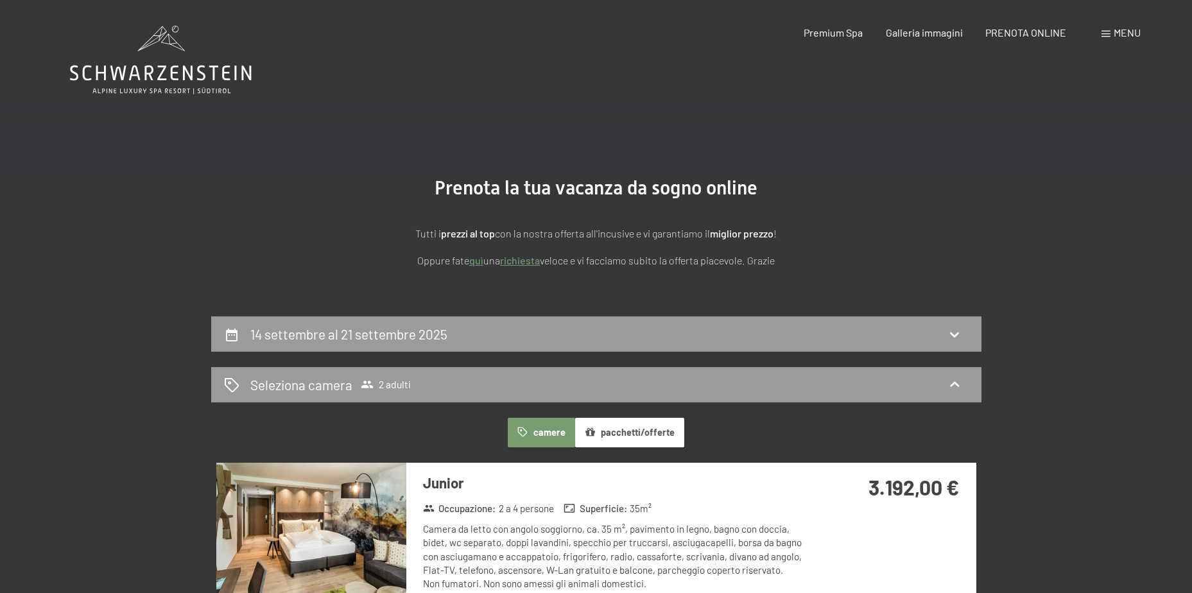
click at [166, 63] on icon at bounding box center [161, 60] width 182 height 69
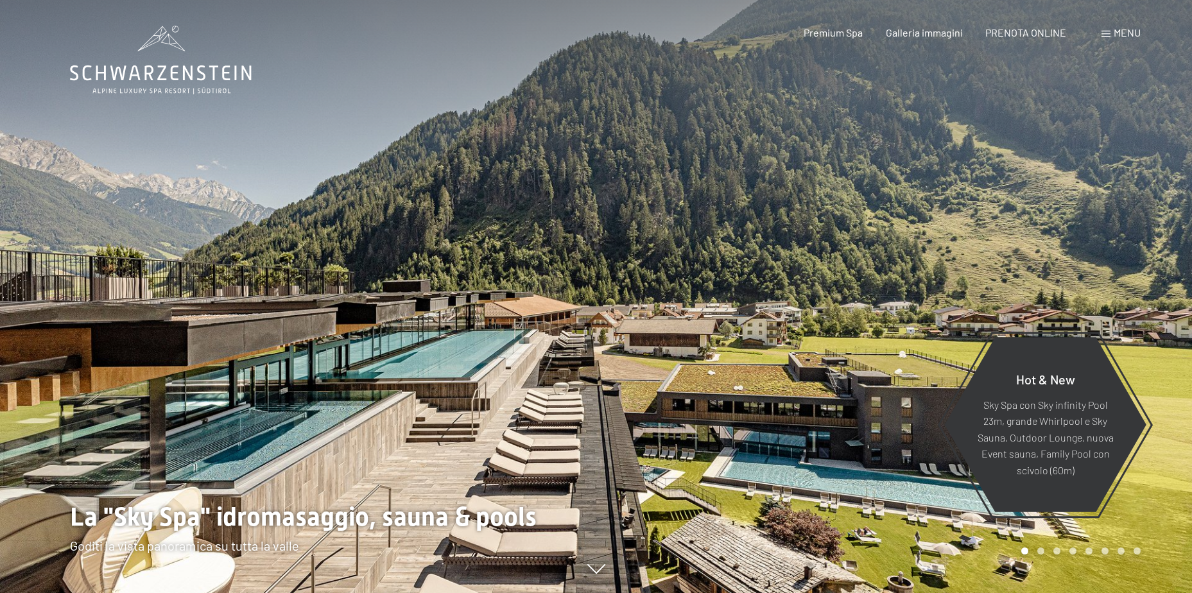
click at [1165, 286] on div at bounding box center [895, 296] width 597 height 593
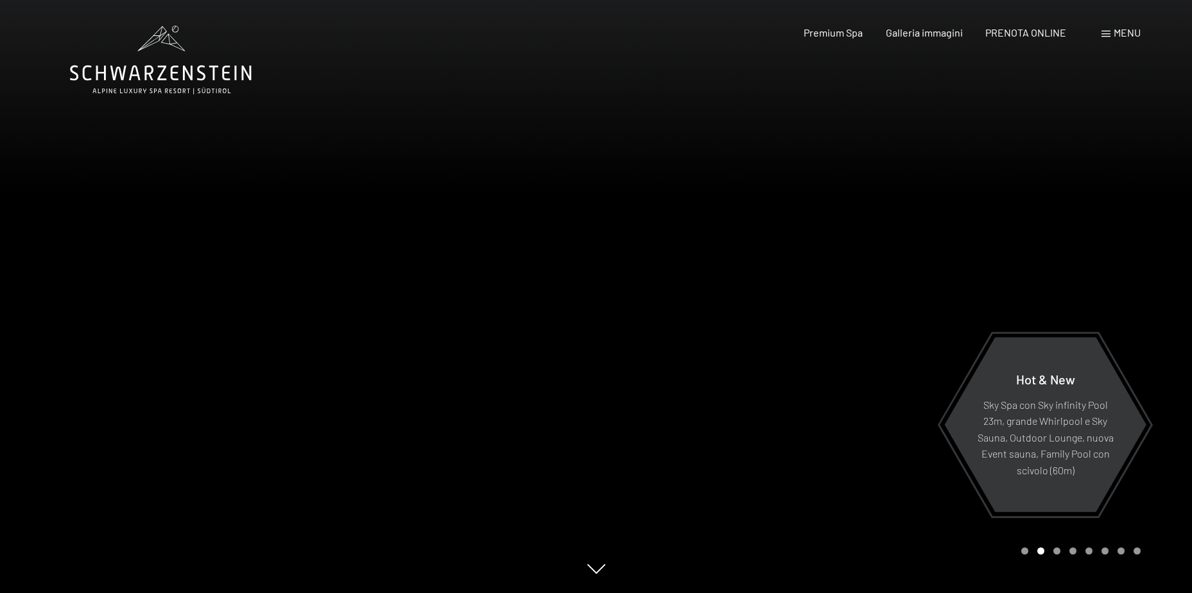
click at [1162, 283] on div at bounding box center [895, 296] width 597 height 593
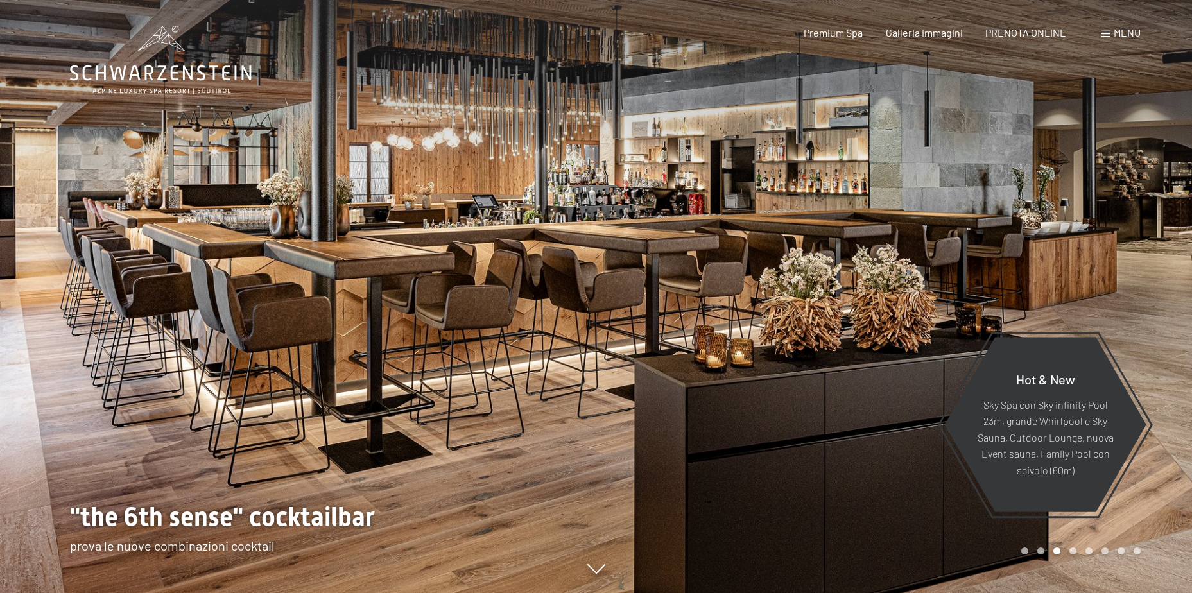
click at [1162, 283] on div at bounding box center [895, 296] width 597 height 593
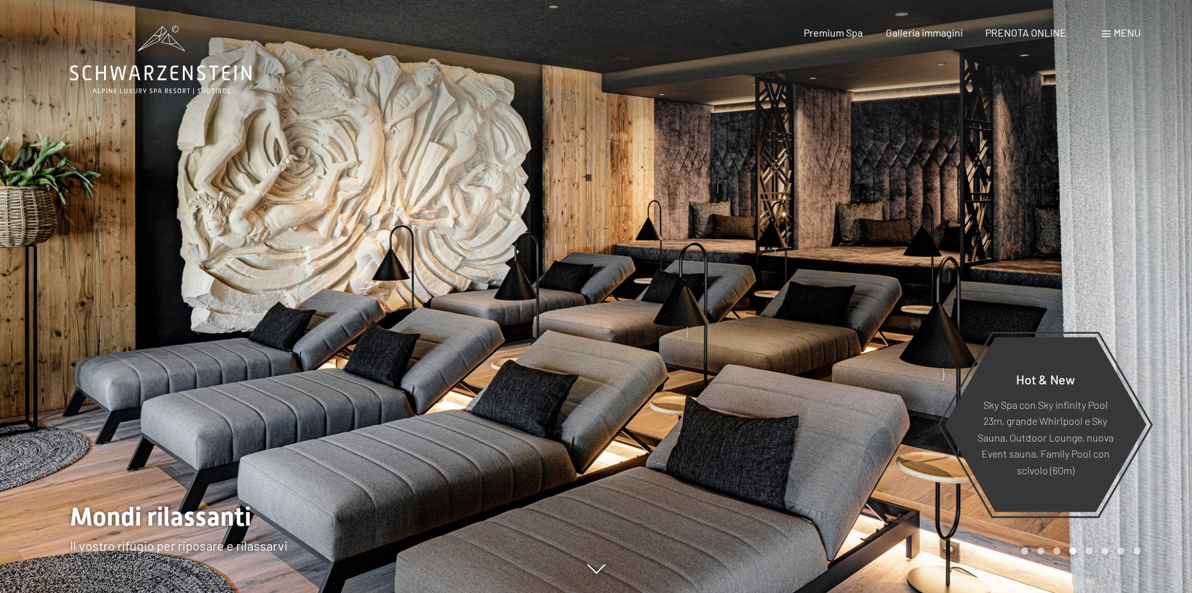
click at [1162, 283] on div at bounding box center [895, 296] width 597 height 593
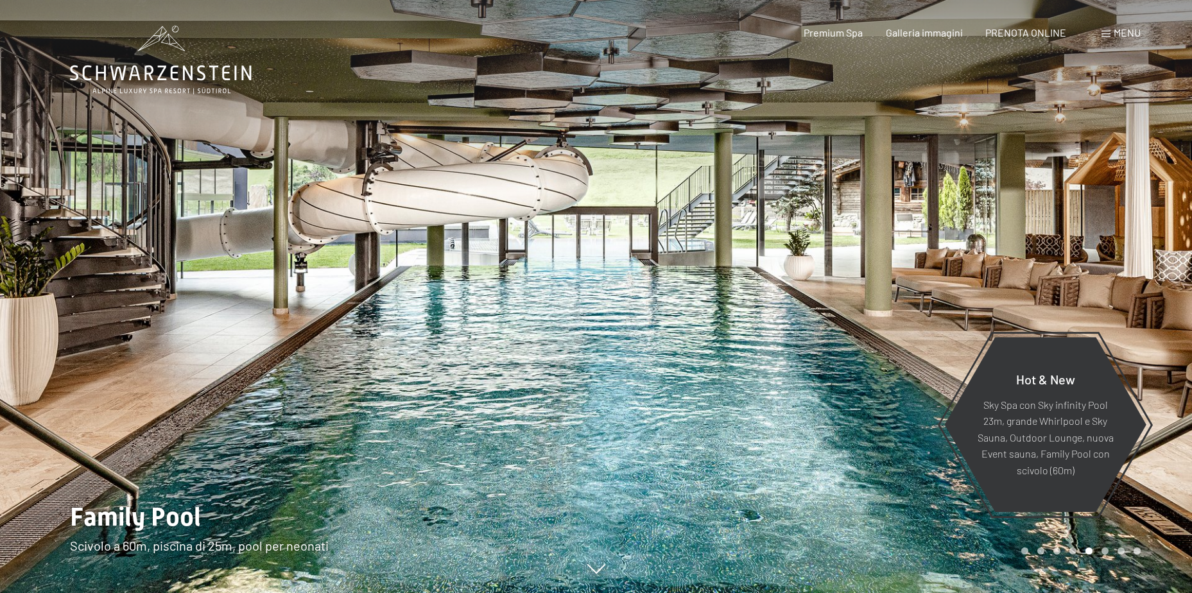
click at [1156, 283] on div at bounding box center [895, 296] width 597 height 593
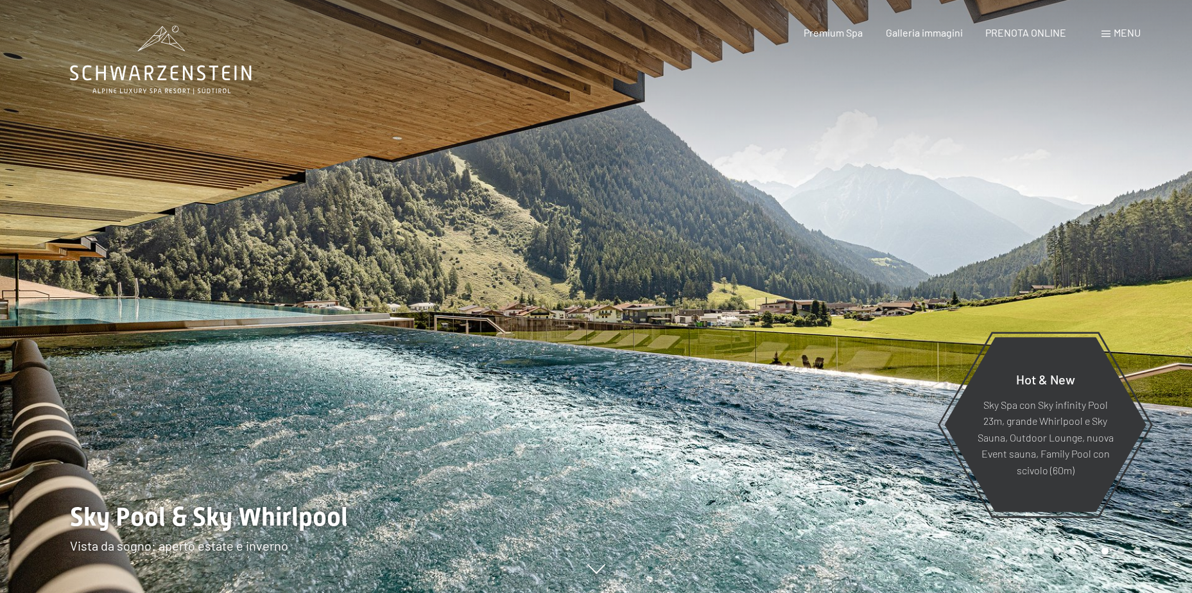
click at [1156, 283] on div at bounding box center [895, 296] width 597 height 593
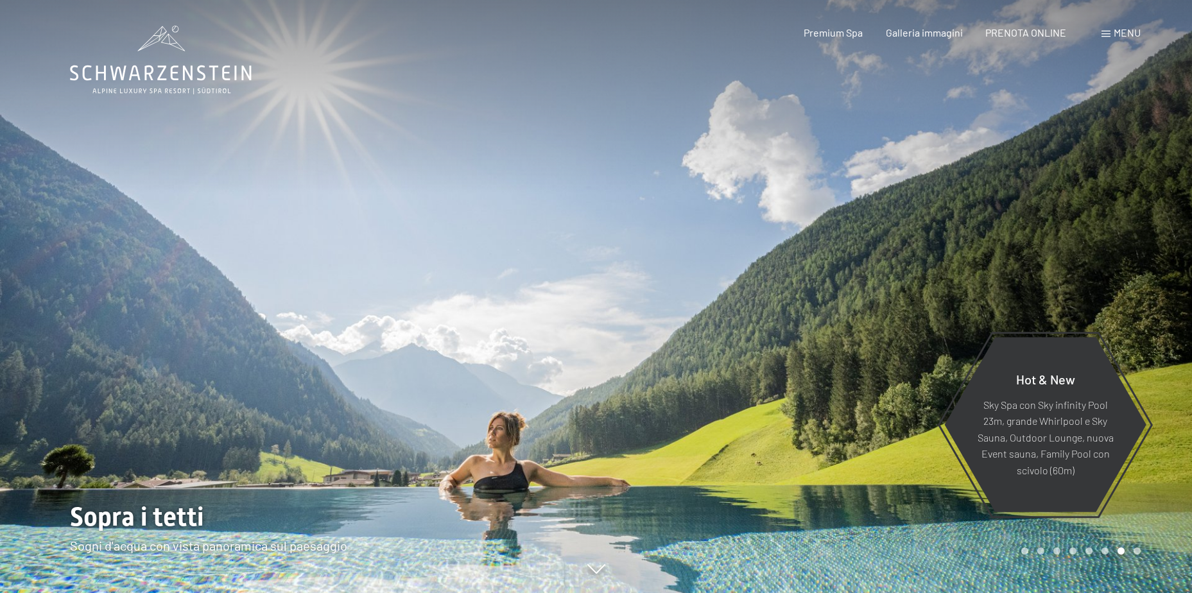
click at [1156, 283] on div at bounding box center [895, 296] width 597 height 593
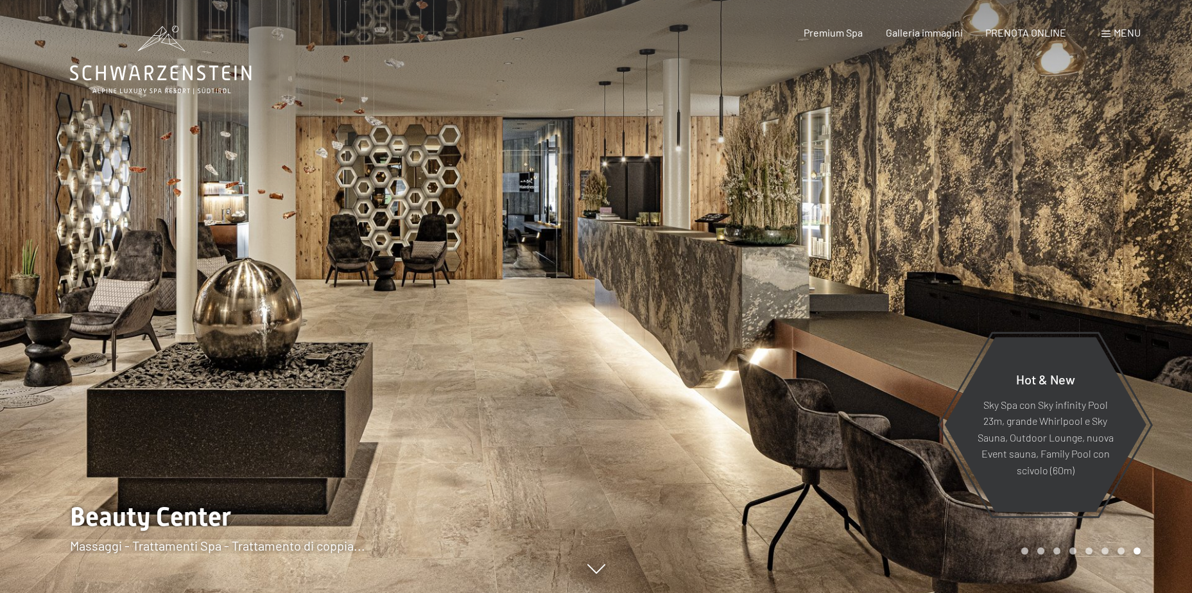
click at [1156, 283] on div at bounding box center [895, 296] width 597 height 593
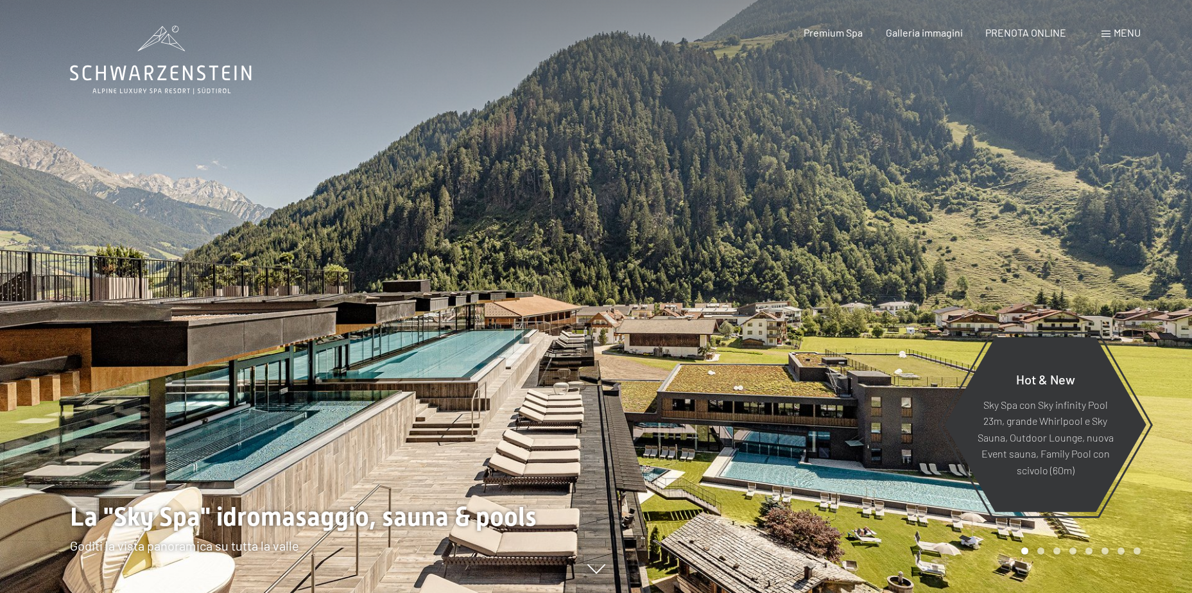
click at [1157, 283] on div at bounding box center [895, 296] width 597 height 593
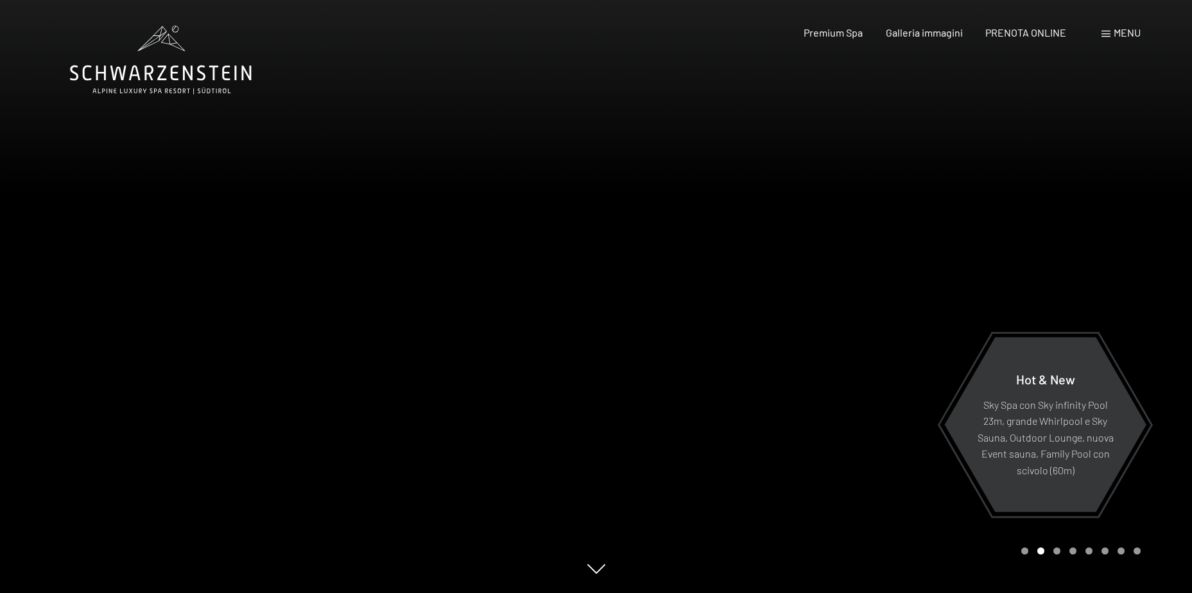
click at [1157, 283] on div at bounding box center [895, 296] width 597 height 593
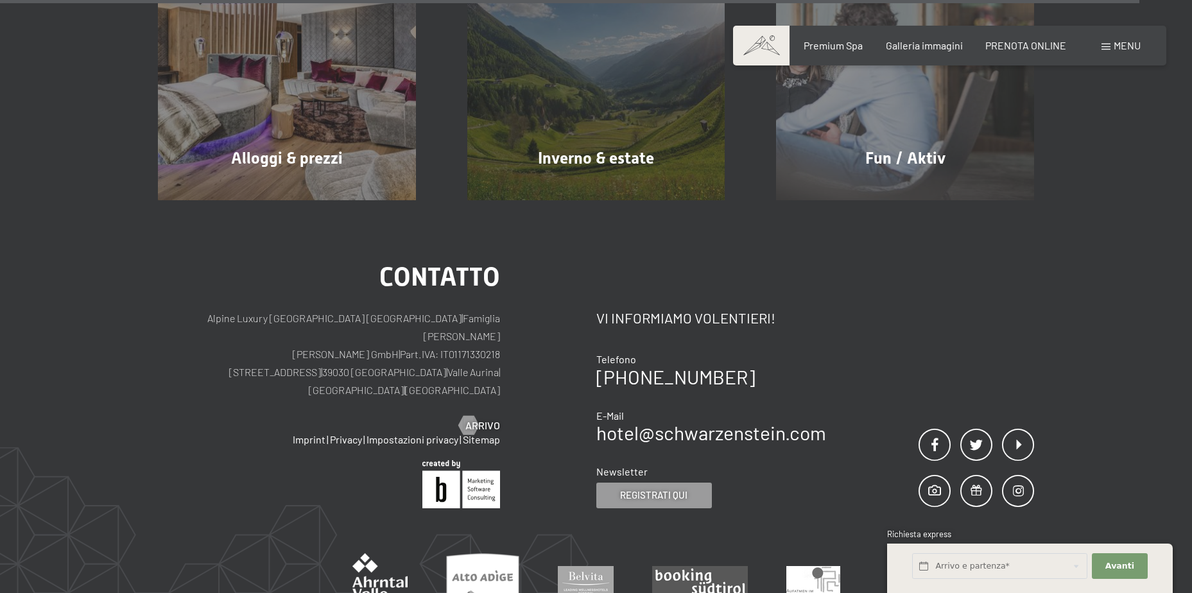
scroll to position [6293, 0]
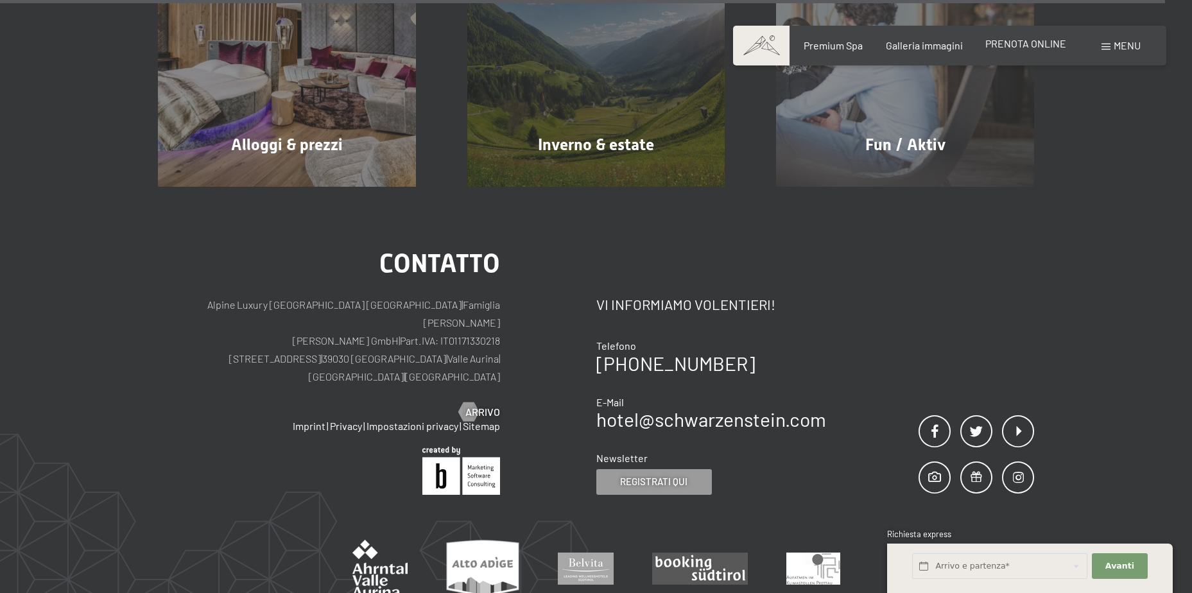
click at [1033, 43] on span "PRENOTA ONLINE" at bounding box center [1026, 43] width 81 height 12
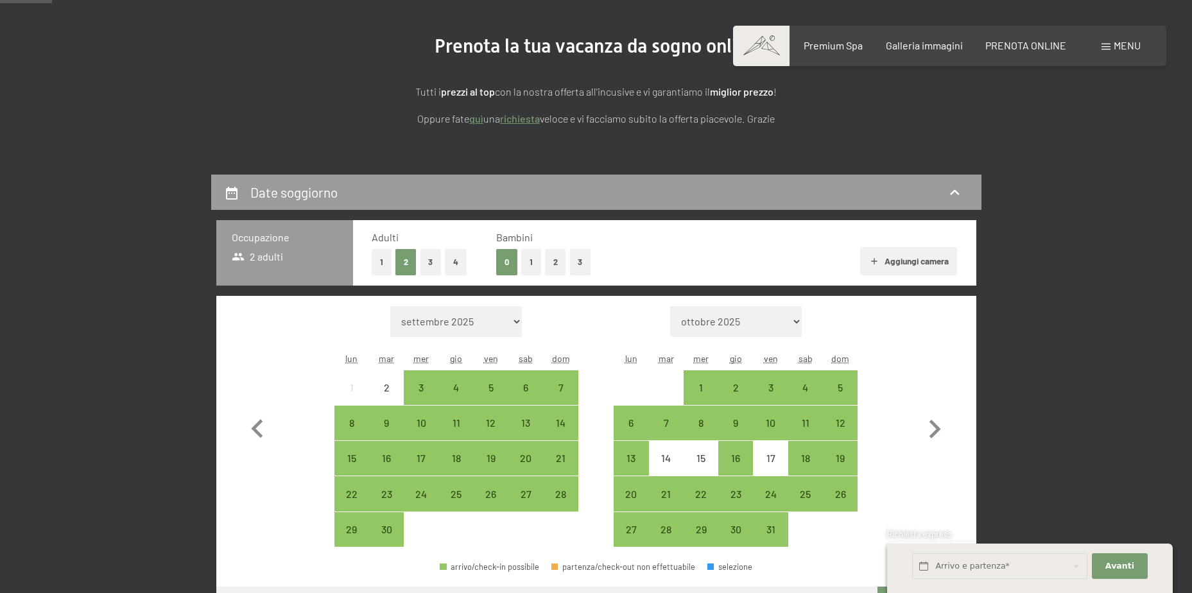
scroll to position [193, 0]
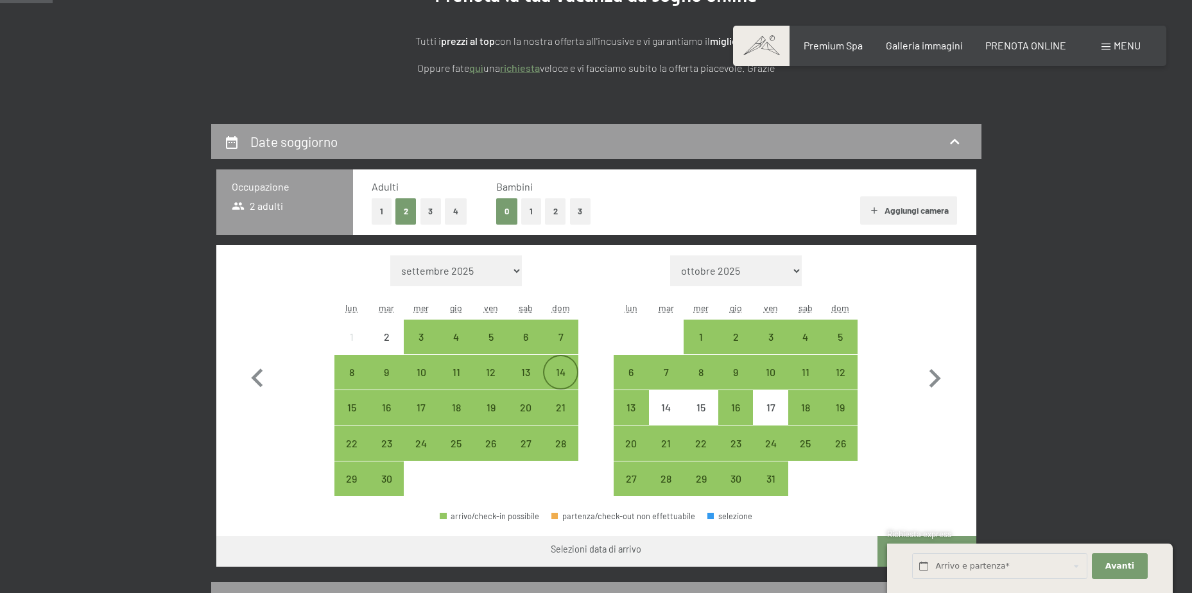
click at [559, 374] on div "14" at bounding box center [561, 383] width 32 height 32
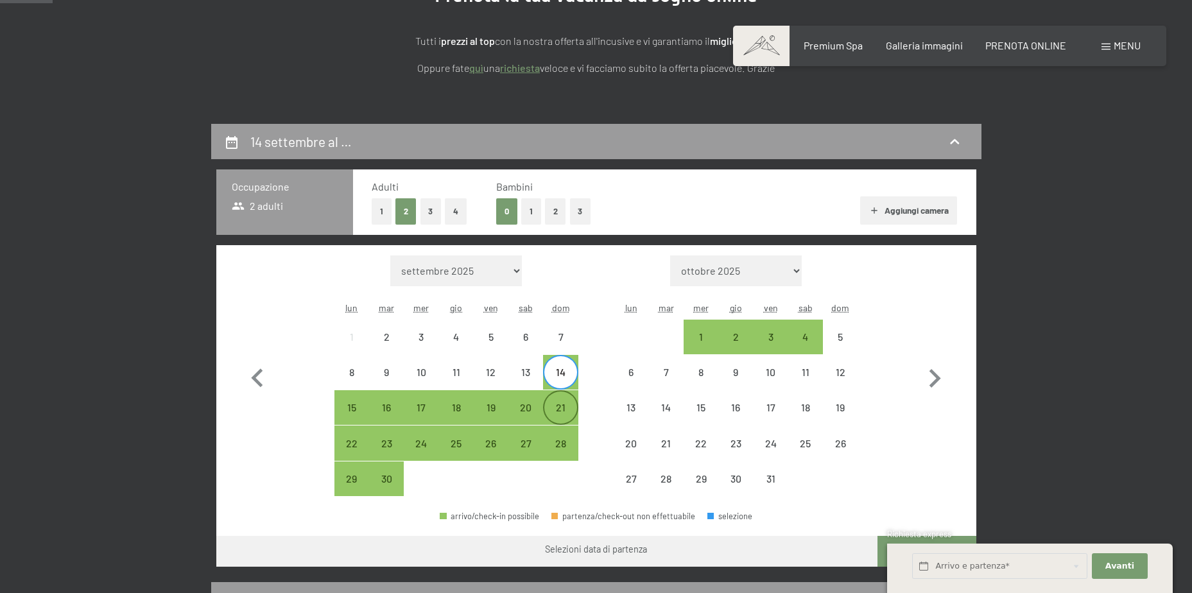
click at [559, 412] on div "21" at bounding box center [561, 419] width 32 height 32
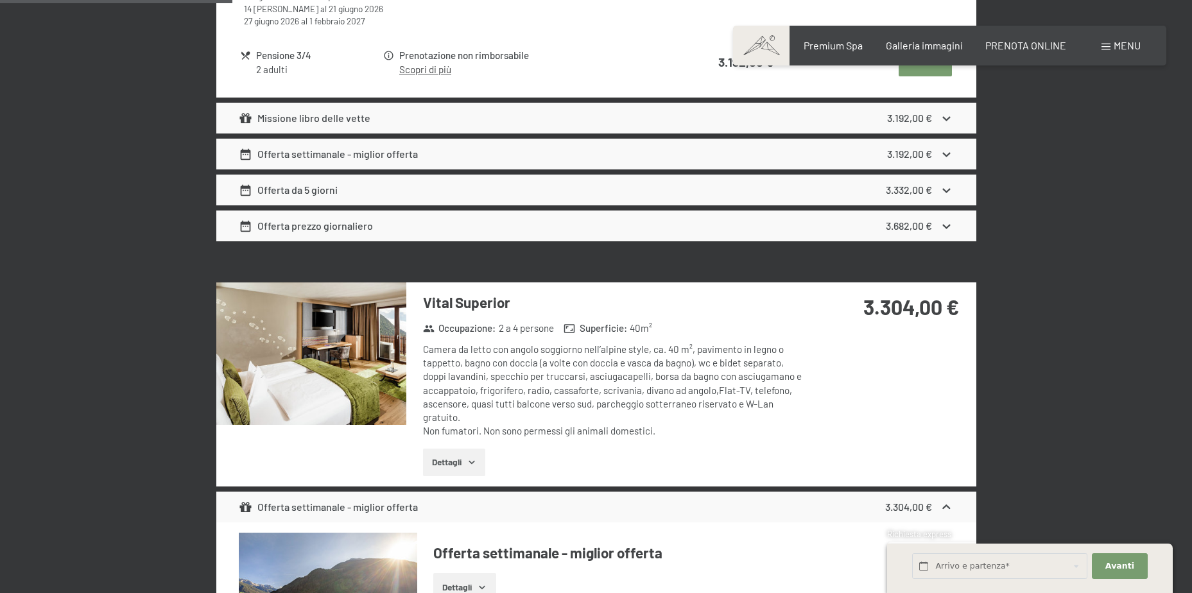
scroll to position [1284, 0]
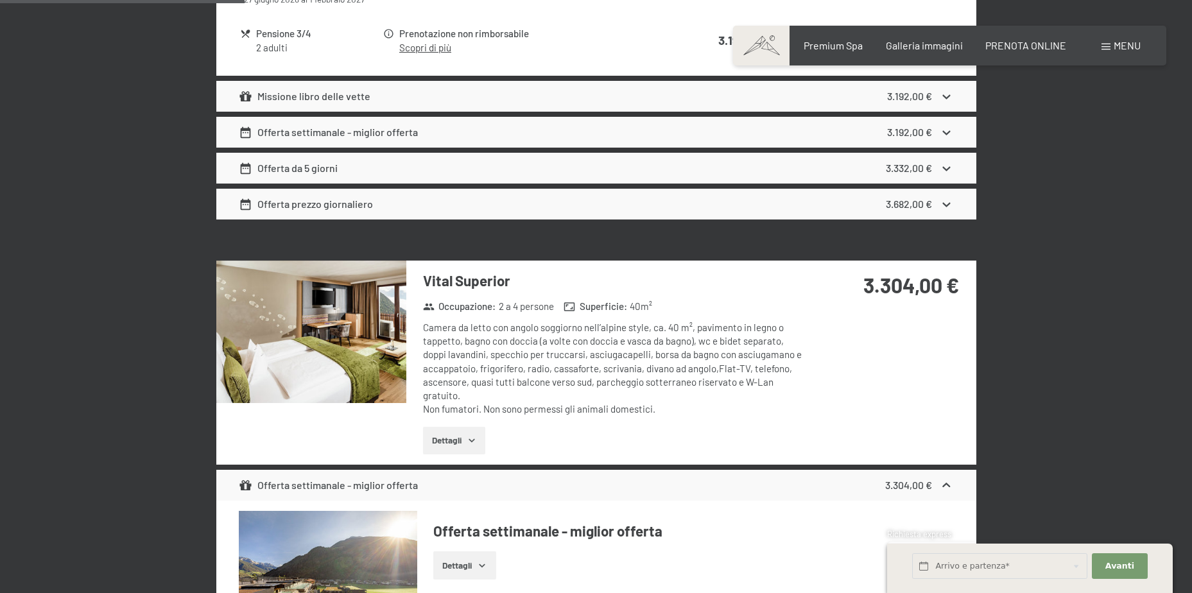
click at [324, 352] on img at bounding box center [311, 332] width 190 height 143
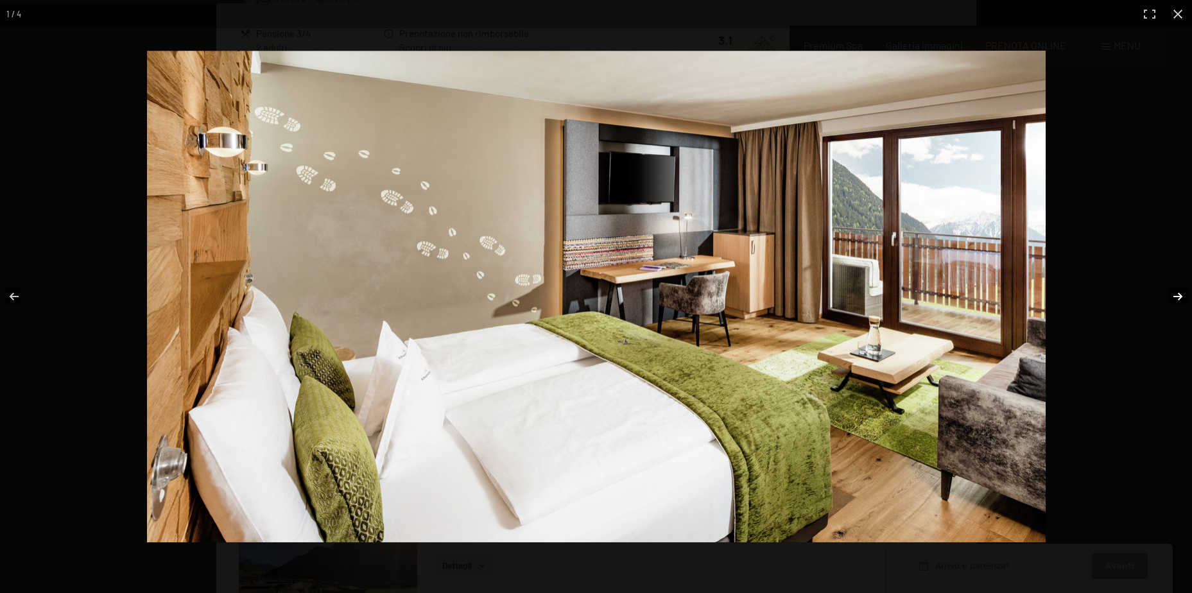
click at [1178, 301] on button "button" at bounding box center [1170, 297] width 45 height 64
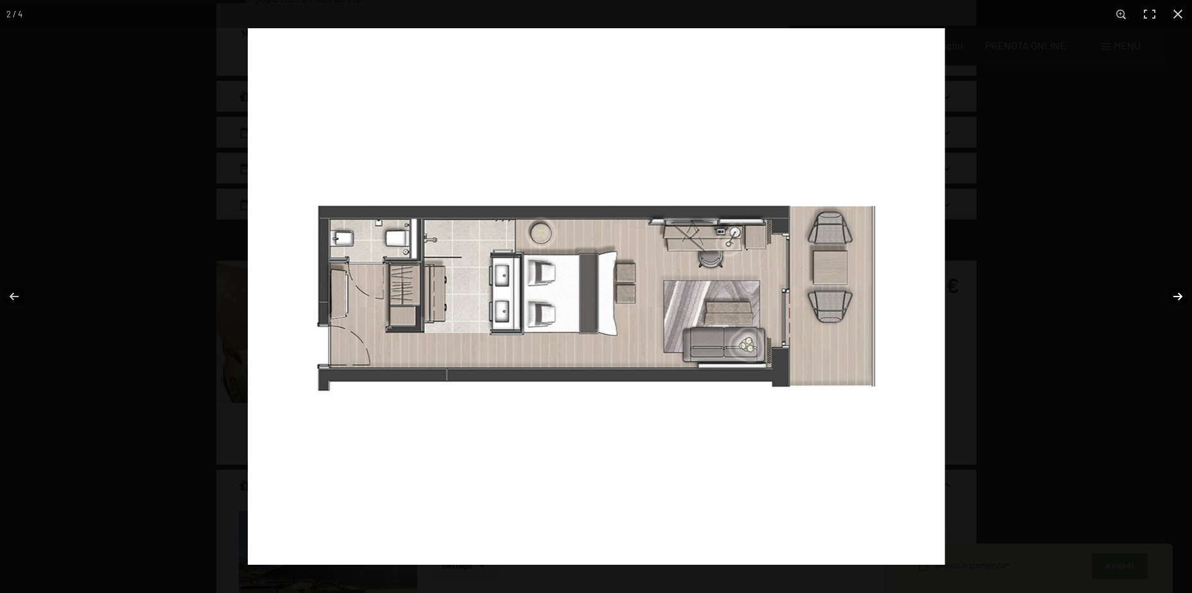
click at [1178, 301] on button "button" at bounding box center [1170, 297] width 45 height 64
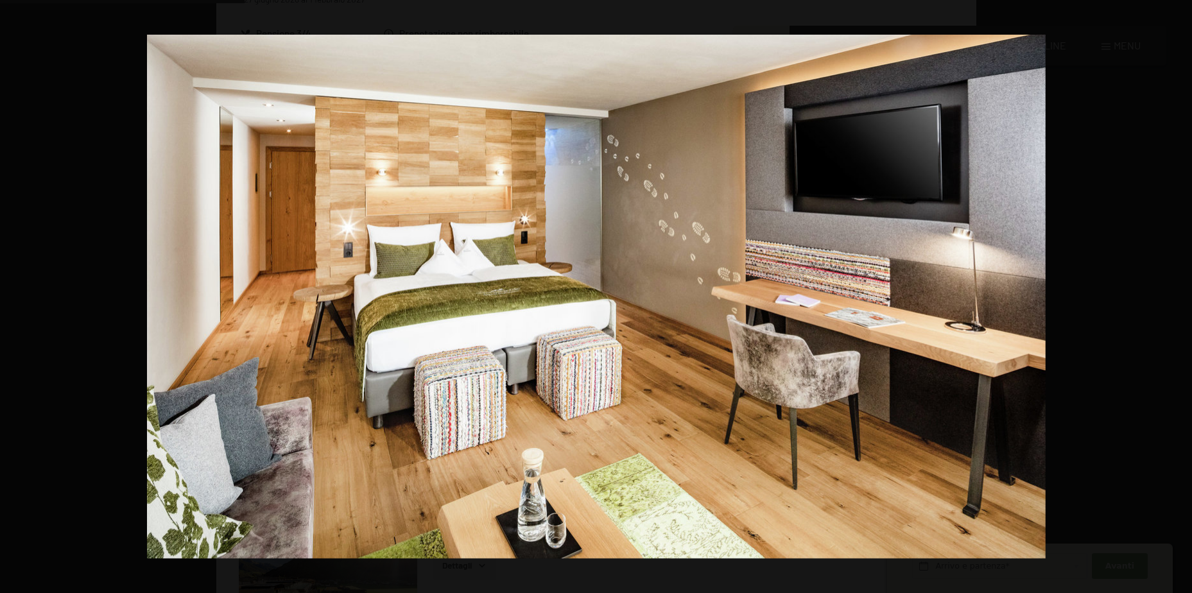
click at [1178, 301] on button "button" at bounding box center [1170, 297] width 45 height 64
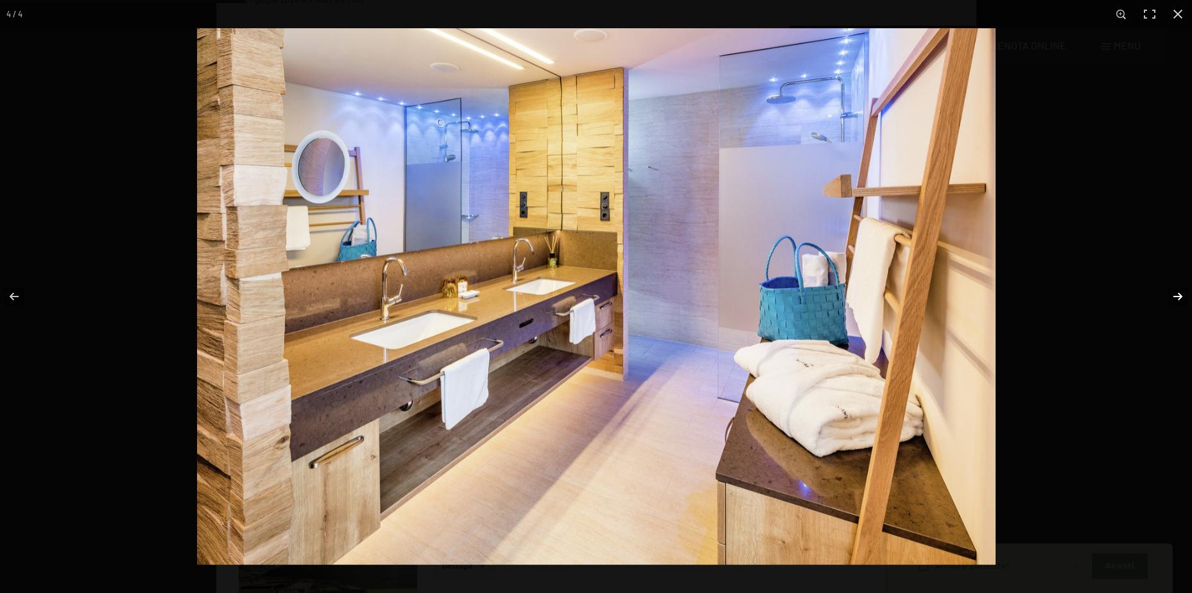
click at [1172, 297] on button "button" at bounding box center [1170, 297] width 45 height 64
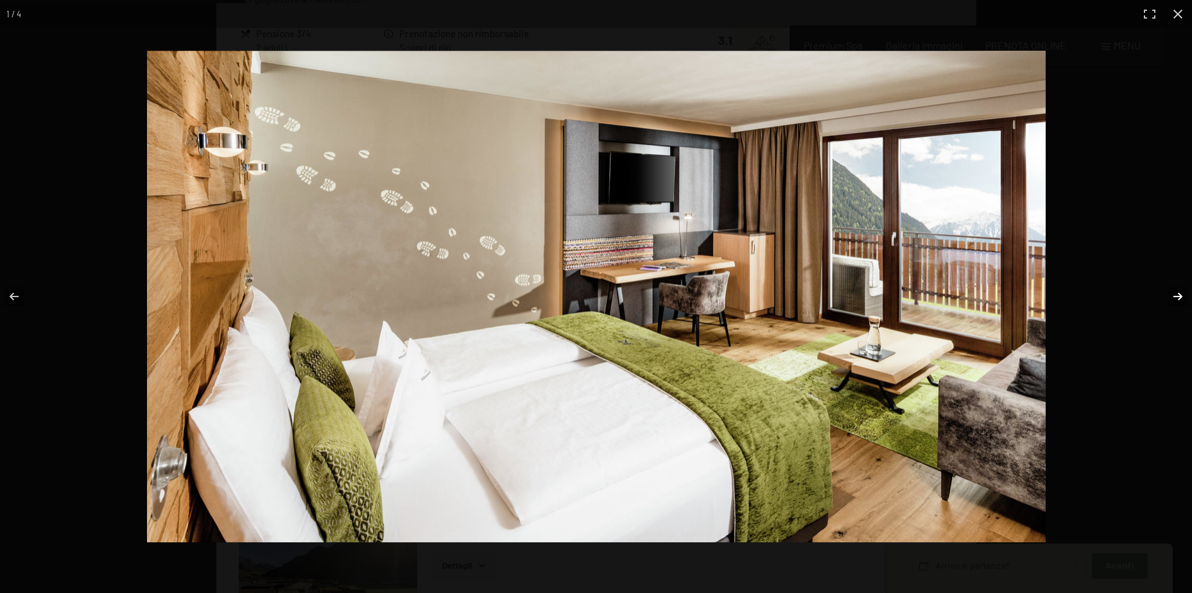
click at [1172, 297] on button "button" at bounding box center [1170, 297] width 45 height 64
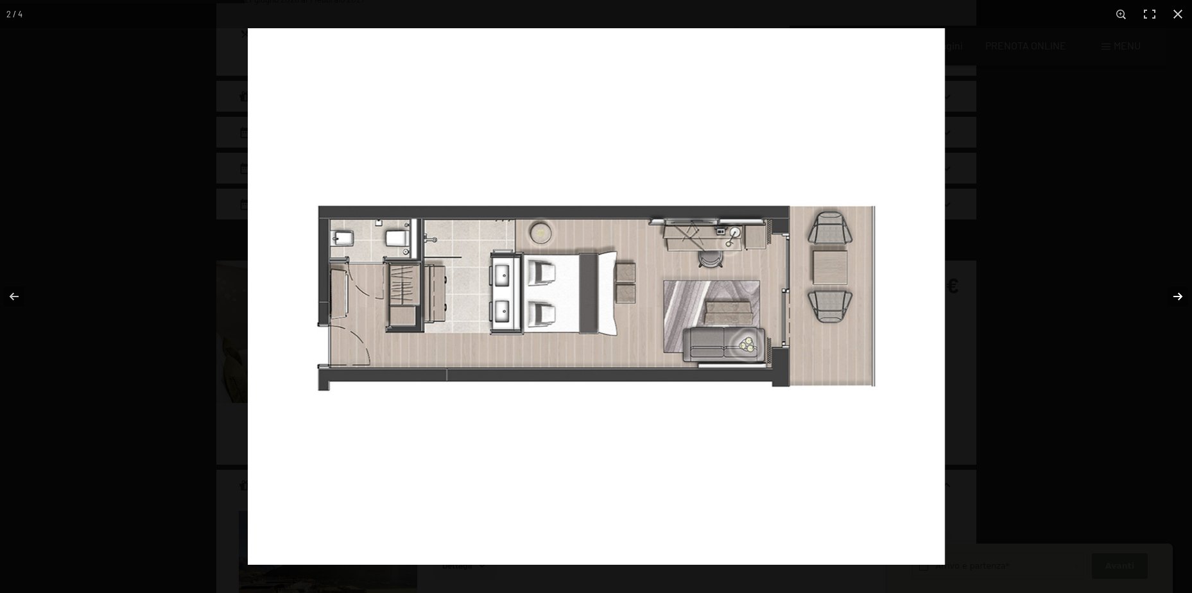
click at [1172, 297] on button "button" at bounding box center [1170, 297] width 45 height 64
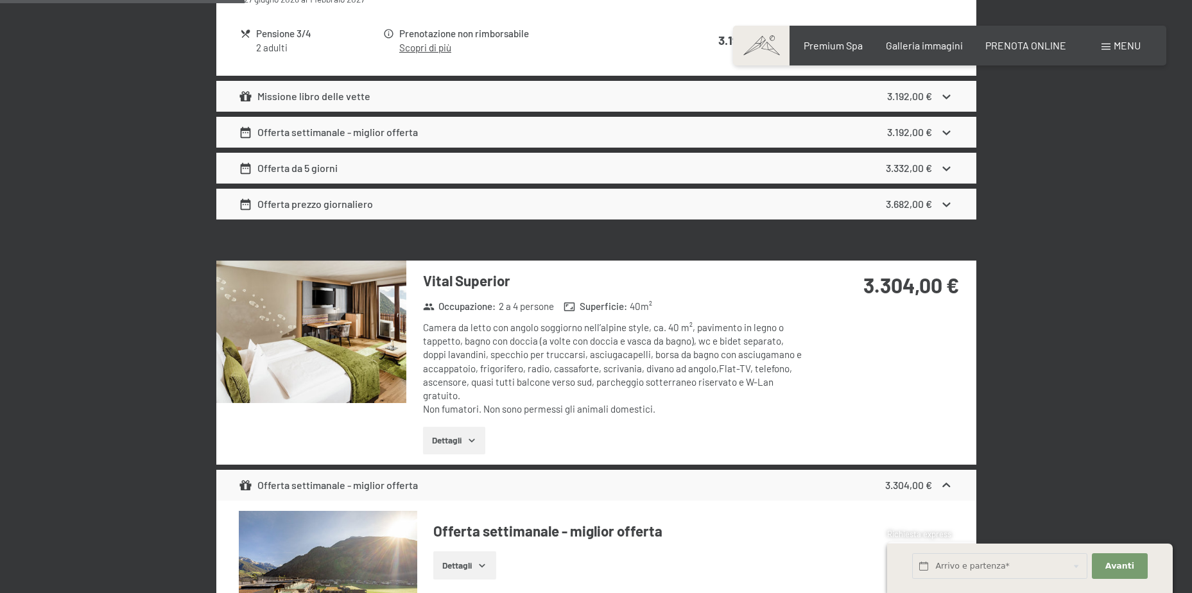
click at [0, 0] on button "button" at bounding box center [0, 0] width 0 height 0
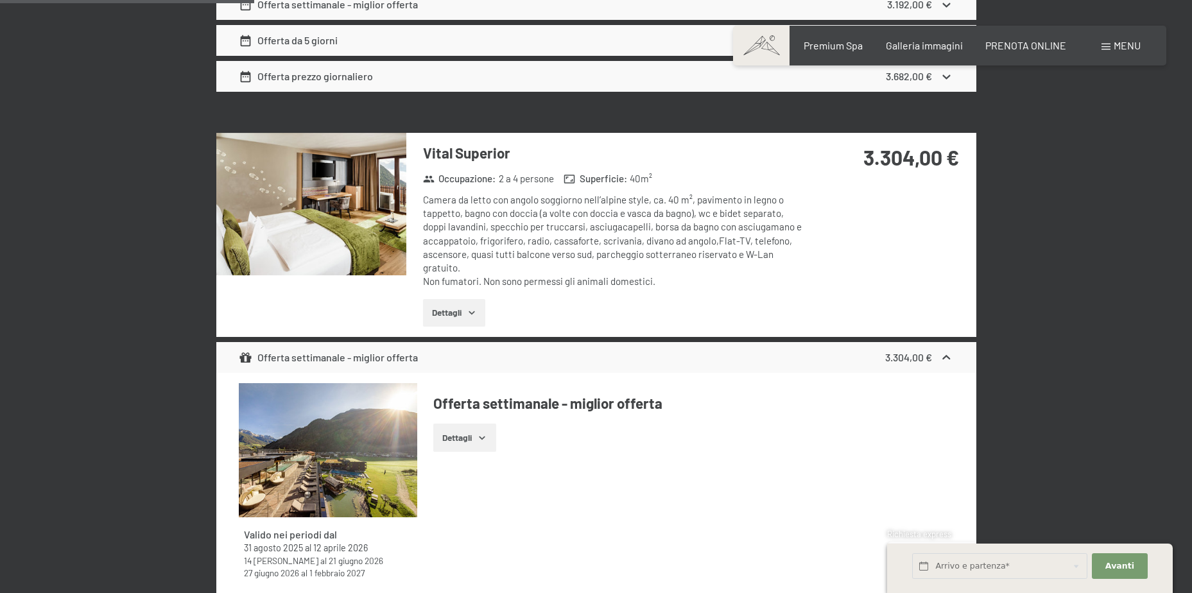
scroll to position [1413, 0]
click at [352, 189] on img at bounding box center [311, 203] width 190 height 143
click at [0, 0] on button "button" at bounding box center [0, 0] width 0 height 0
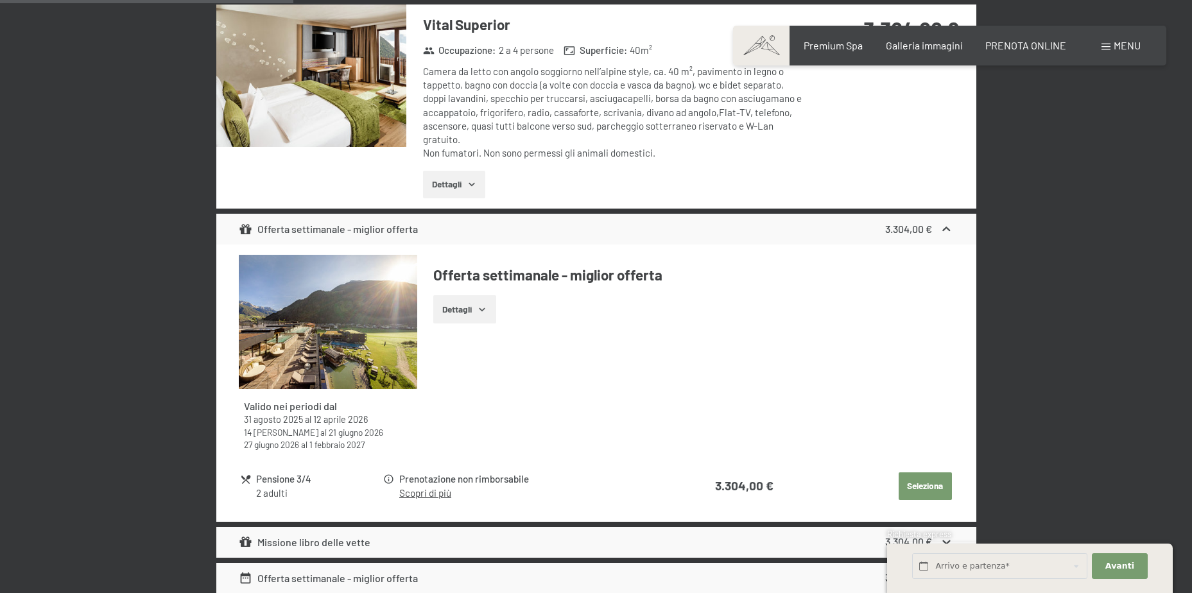
scroll to position [1541, 0]
click at [947, 226] on icon at bounding box center [946, 228] width 13 height 13
